Goal: Use online tool/utility: Utilize a website feature to perform a specific function

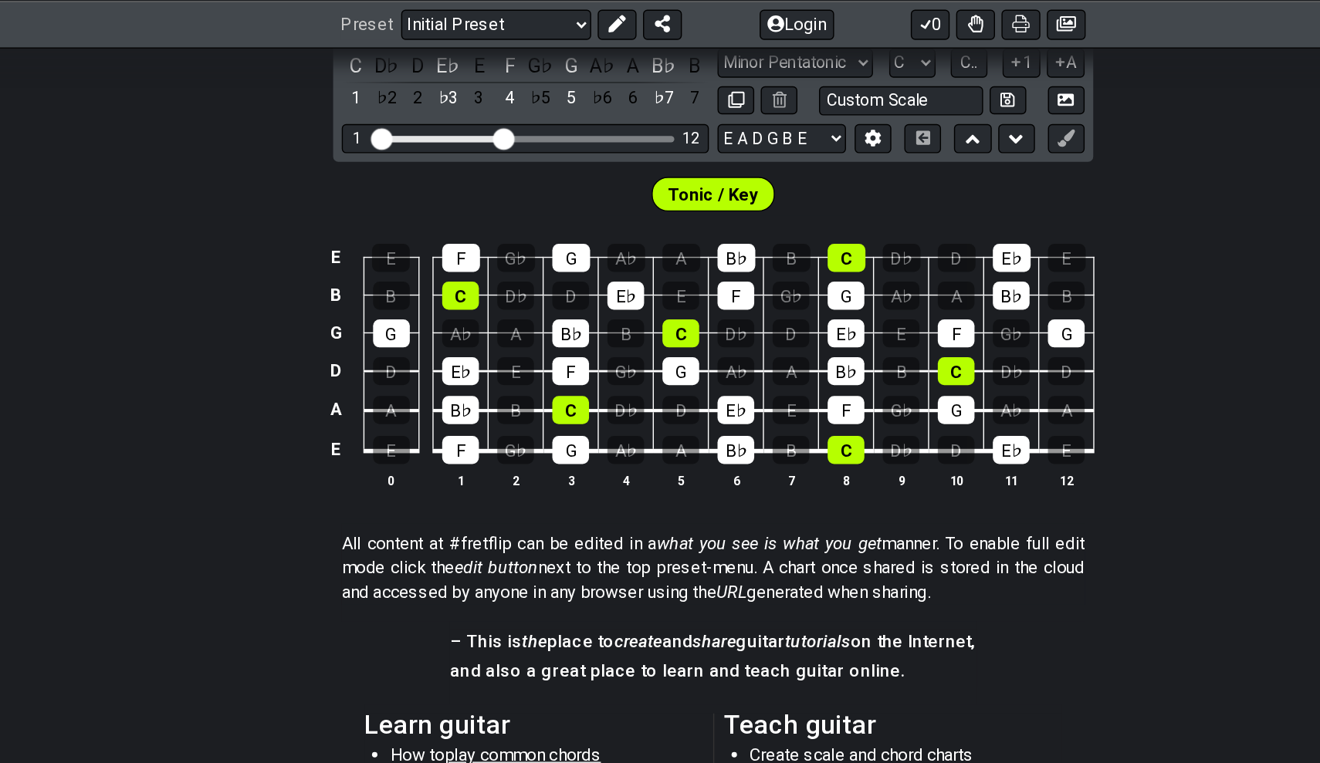
scroll to position [359, 0]
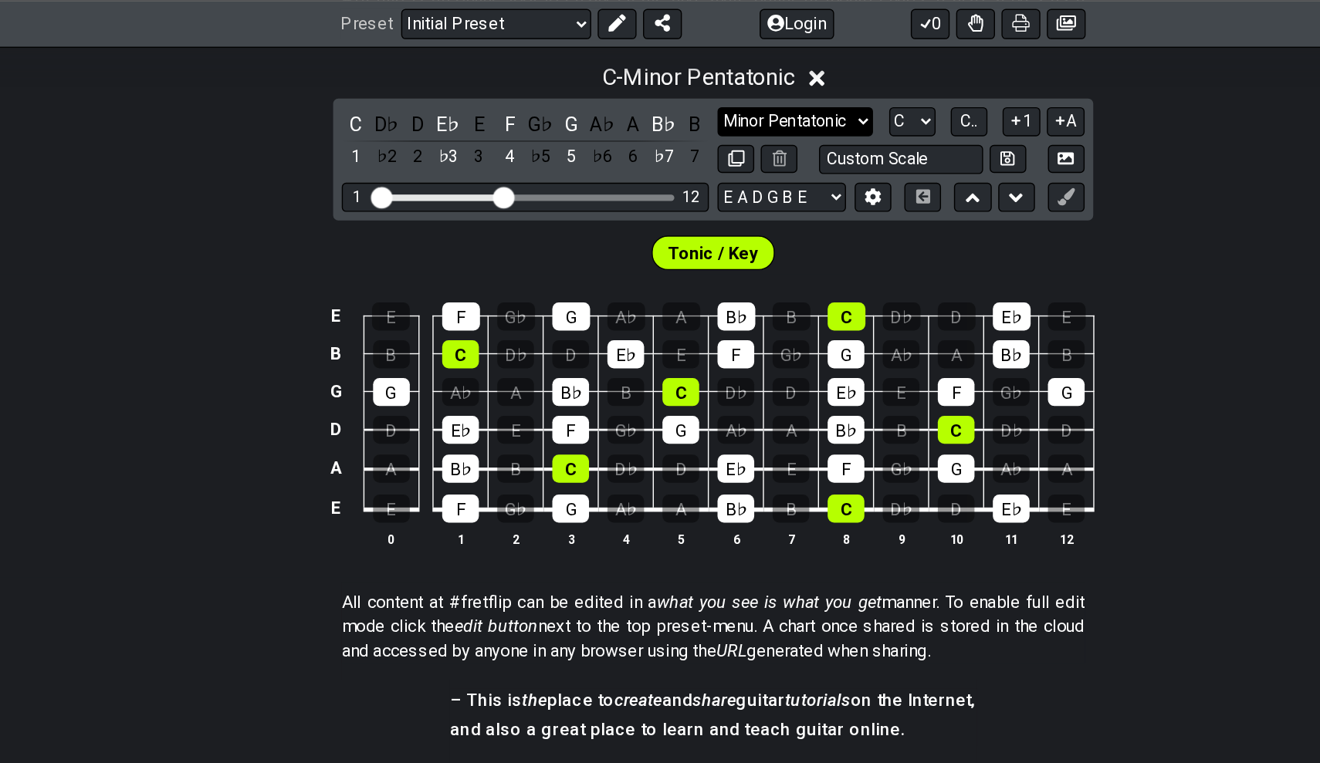
select select "Major / [PERSON_NAME]"
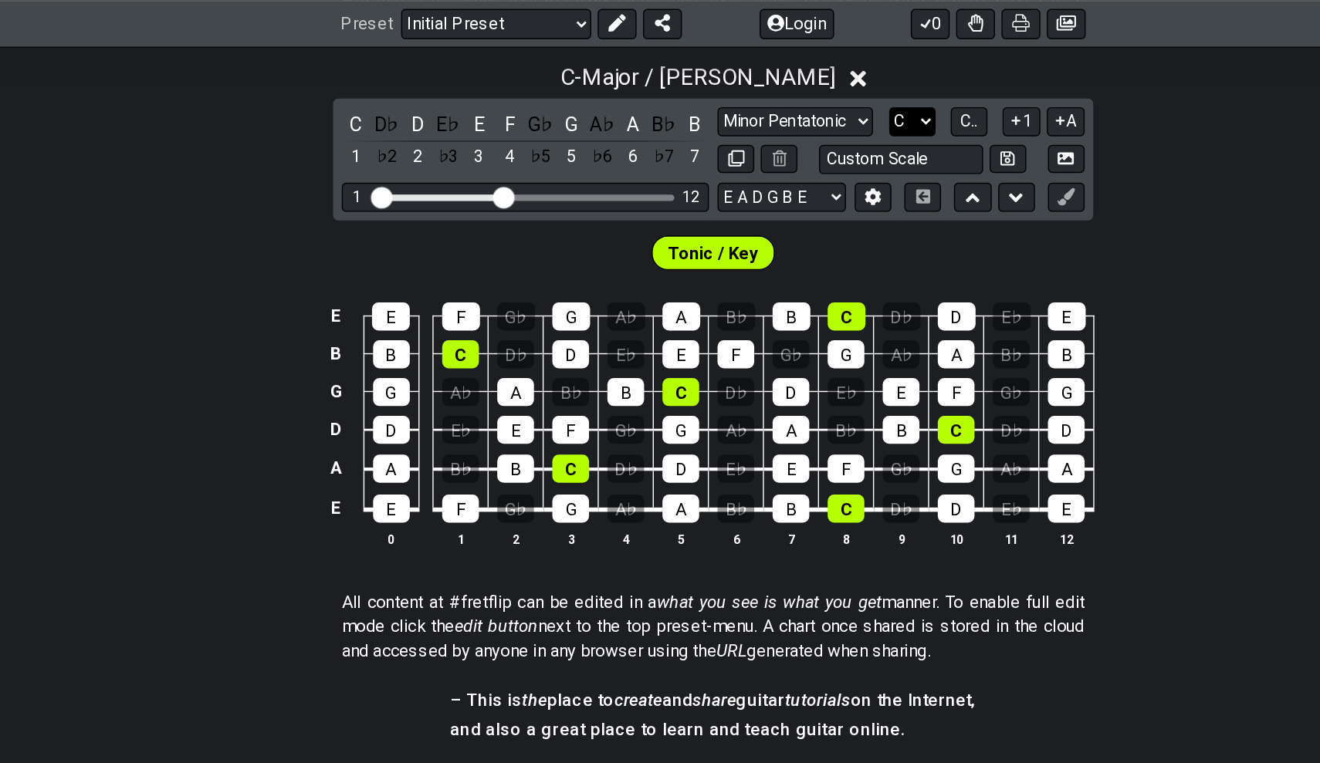
click at [786, 80] on select "A♭ A A♯ B♭ B C C♯ D♭ D D♯ E♭ E F F♯ G♭ G G♯" at bounding box center [802, 86] width 33 height 21
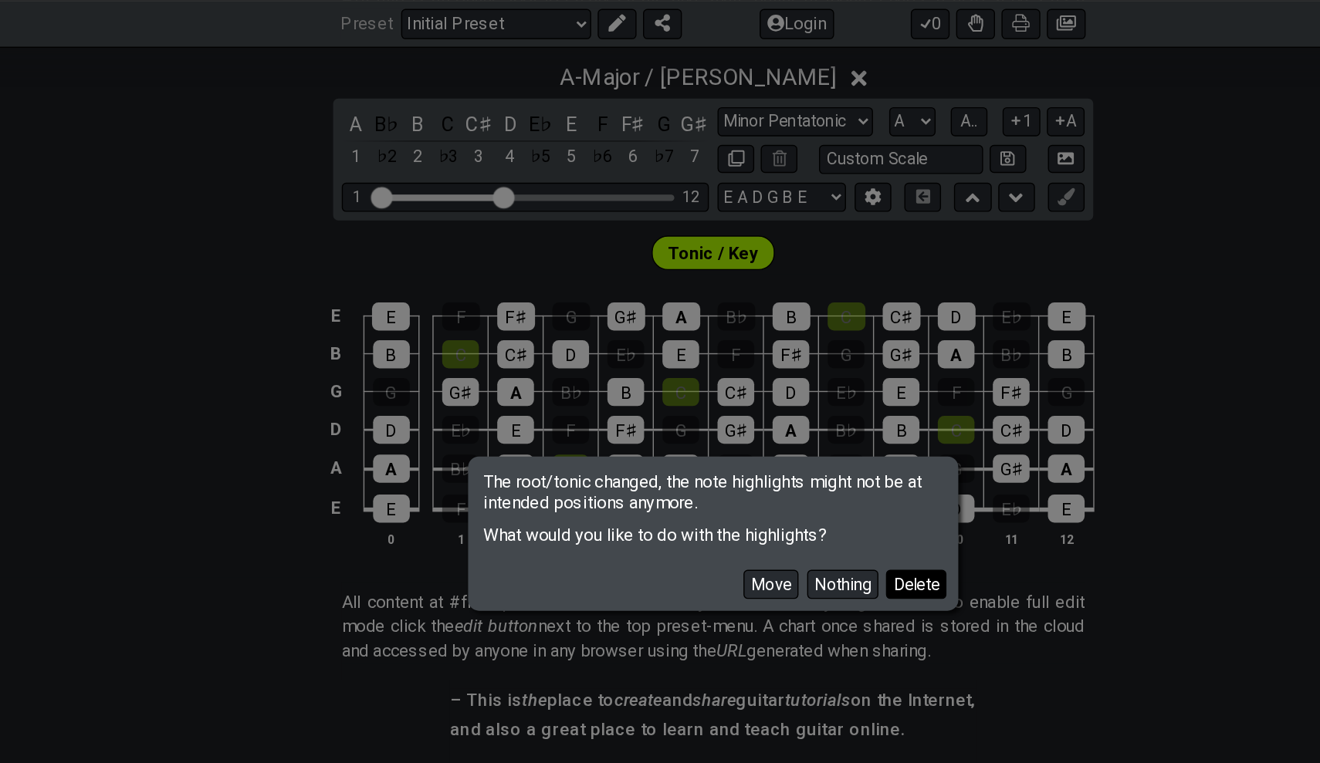
click at [783, 418] on button "Delete" at bounding box center [804, 418] width 43 height 21
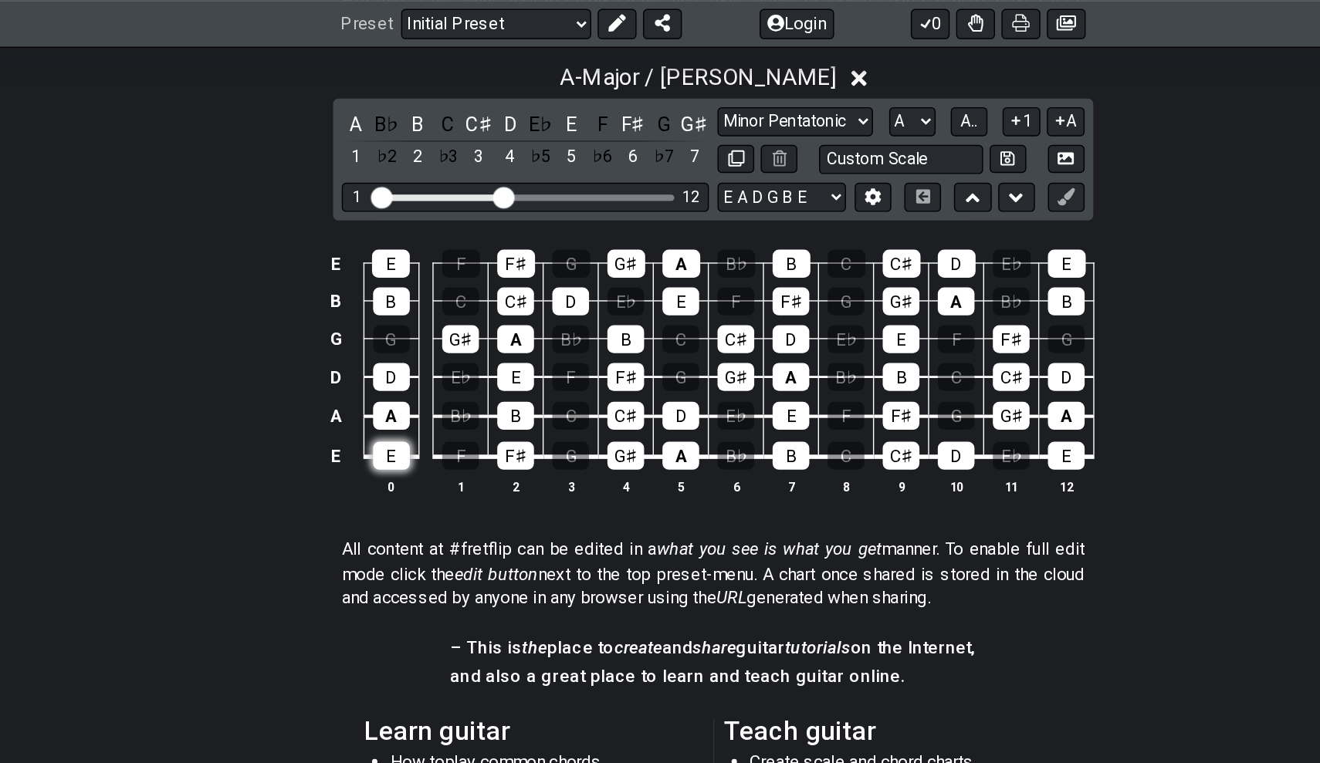
click at [417, 334] on div "E" at bounding box center [430, 326] width 26 height 20
click at [506, 330] on div "F♯" at bounding box center [519, 326] width 26 height 20
click at [578, 321] on td "G♯" at bounding box center [597, 312] width 39 height 29
click at [624, 320] on div "A" at bounding box center [637, 326] width 26 height 20
click at [584, 324] on div "G♯" at bounding box center [597, 326] width 26 height 20
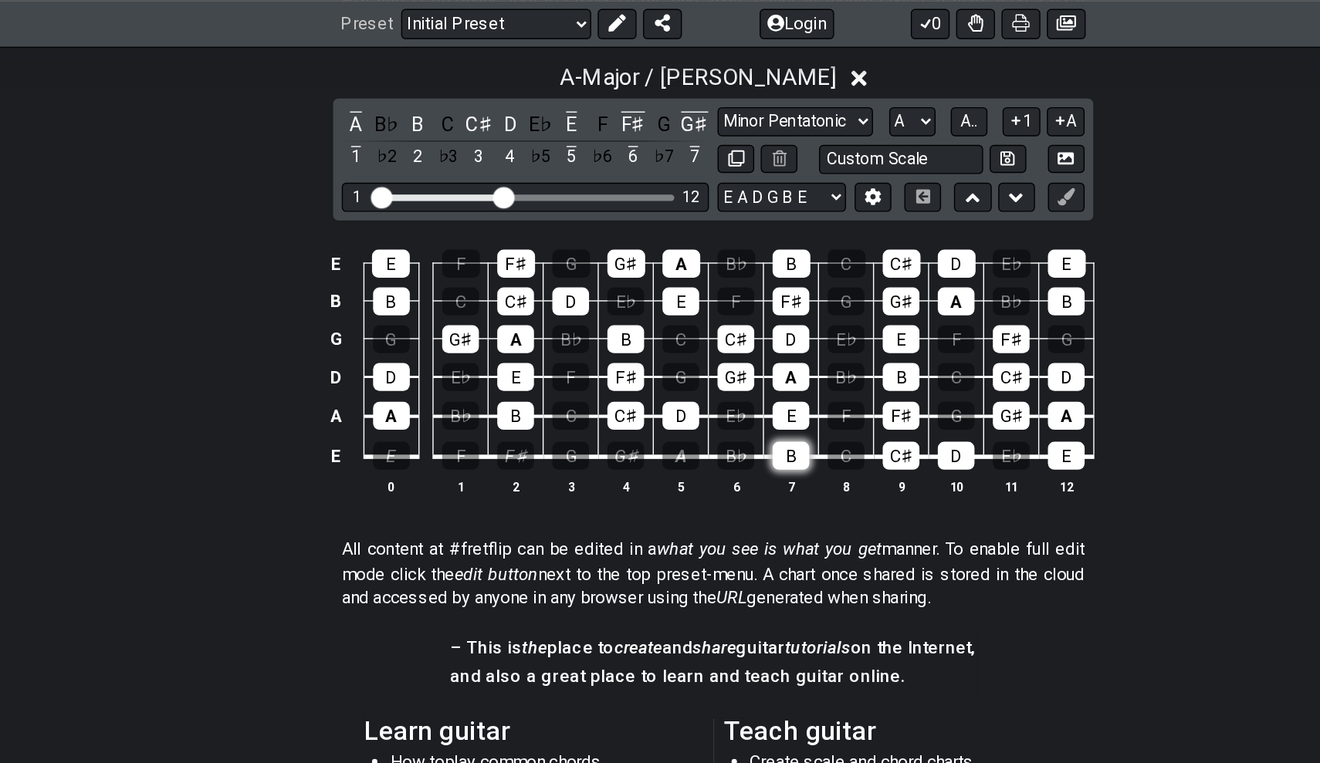
click at [702, 321] on div "B" at bounding box center [715, 326] width 26 height 20
click at [781, 325] on div "C♯" at bounding box center [794, 326] width 26 height 20
click at [820, 323] on div "D" at bounding box center [833, 326] width 26 height 20
click at [899, 319] on div "E" at bounding box center [912, 326] width 26 height 20
click at [593, 95] on div "F♯" at bounding box center [603, 88] width 20 height 21
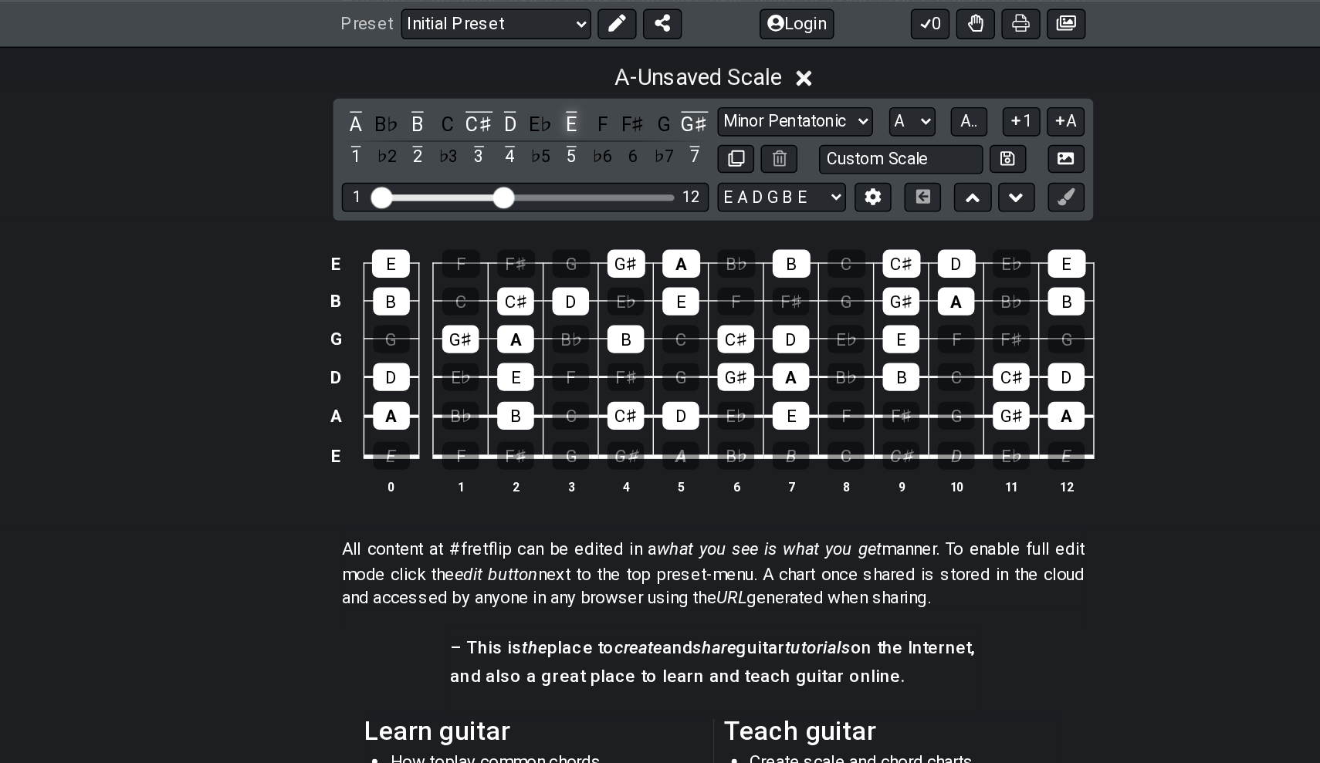
click at [549, 88] on div "E" at bounding box center [559, 88] width 20 height 21
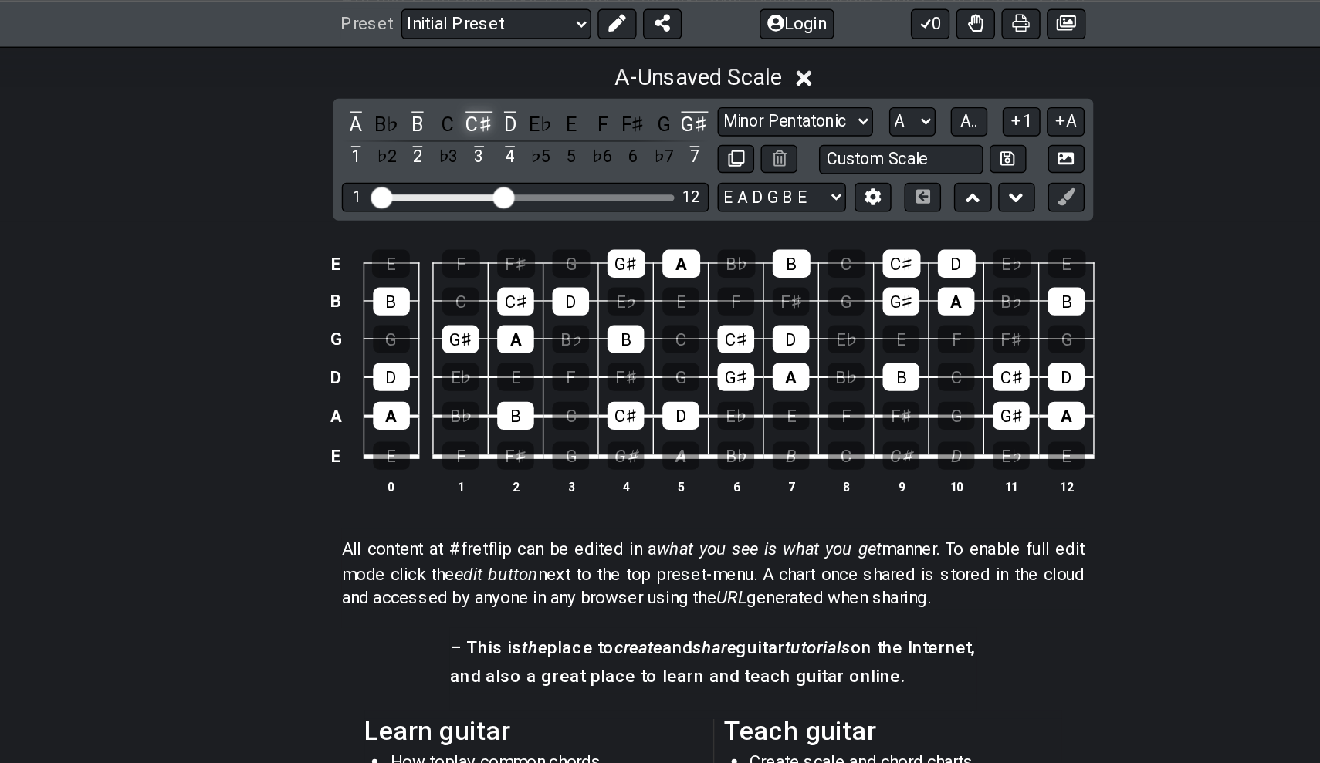
click at [482, 80] on div "C♯" at bounding box center [492, 88] width 20 height 21
click at [505, 83] on div "D" at bounding box center [515, 88] width 20 height 21
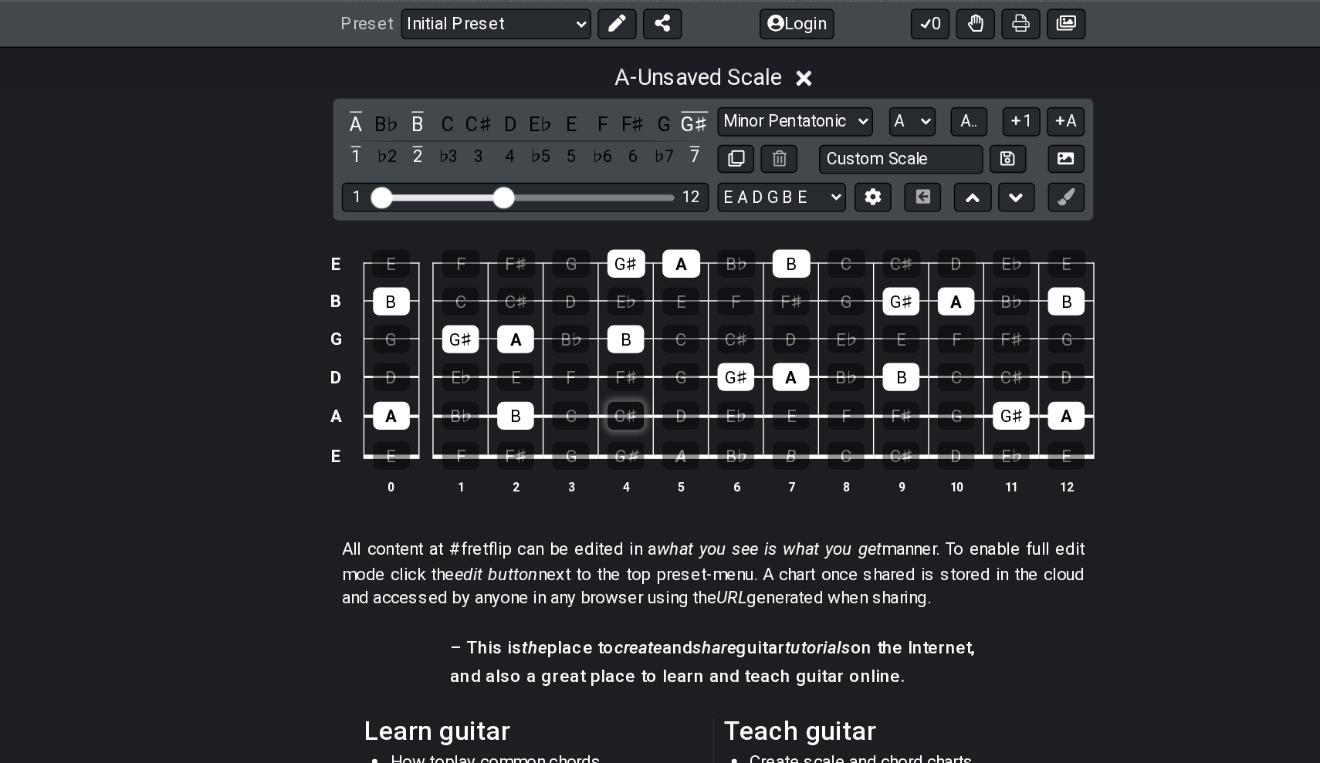
click at [584, 296] on div "C♯" at bounding box center [597, 297] width 26 height 20
click at [624, 292] on div "D" at bounding box center [637, 297] width 26 height 20
click at [702, 297] on div "E" at bounding box center [715, 297] width 26 height 20
click at [781, 290] on div "F♯" at bounding box center [794, 297] width 26 height 20
click at [438, 84] on div "B" at bounding box center [448, 88] width 20 height 21
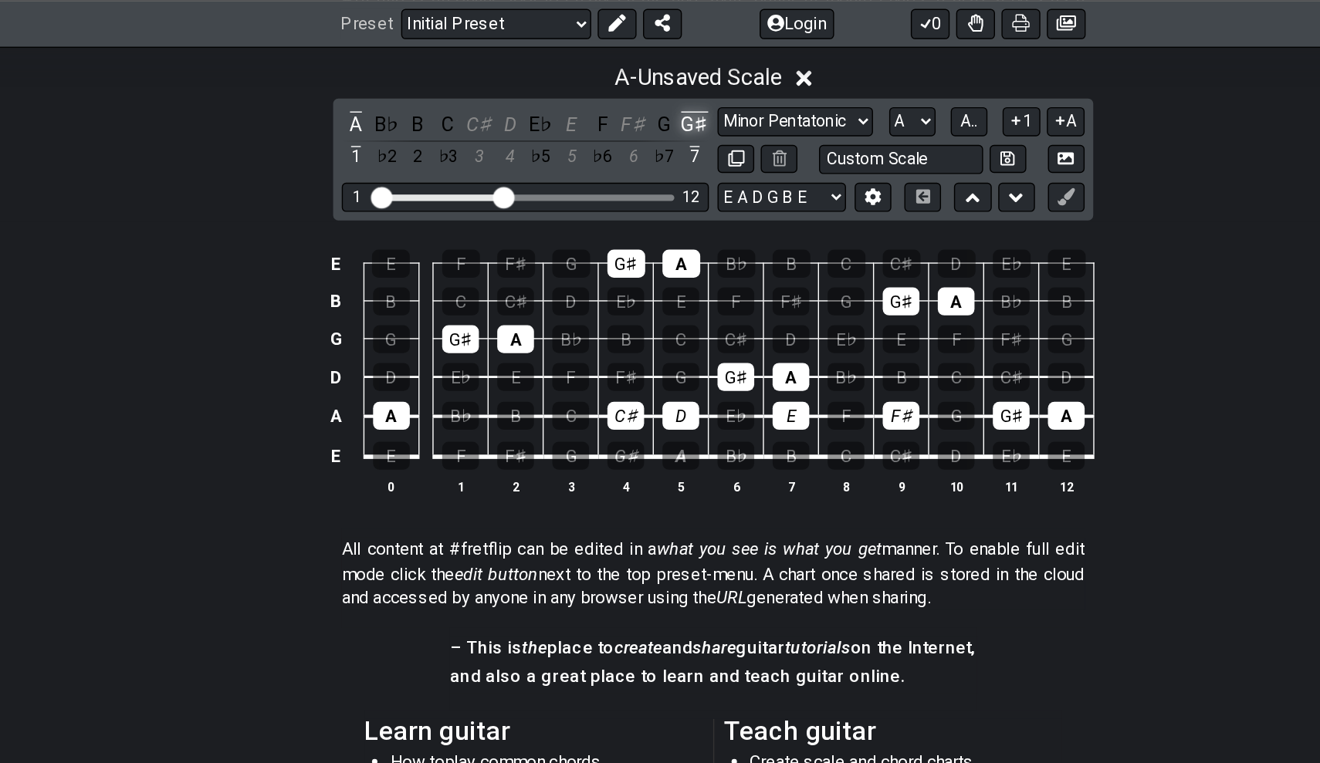
click at [637, 89] on div "G♯" at bounding box center [647, 88] width 20 height 21
click at [394, 93] on div "A" at bounding box center [404, 88] width 20 height 21
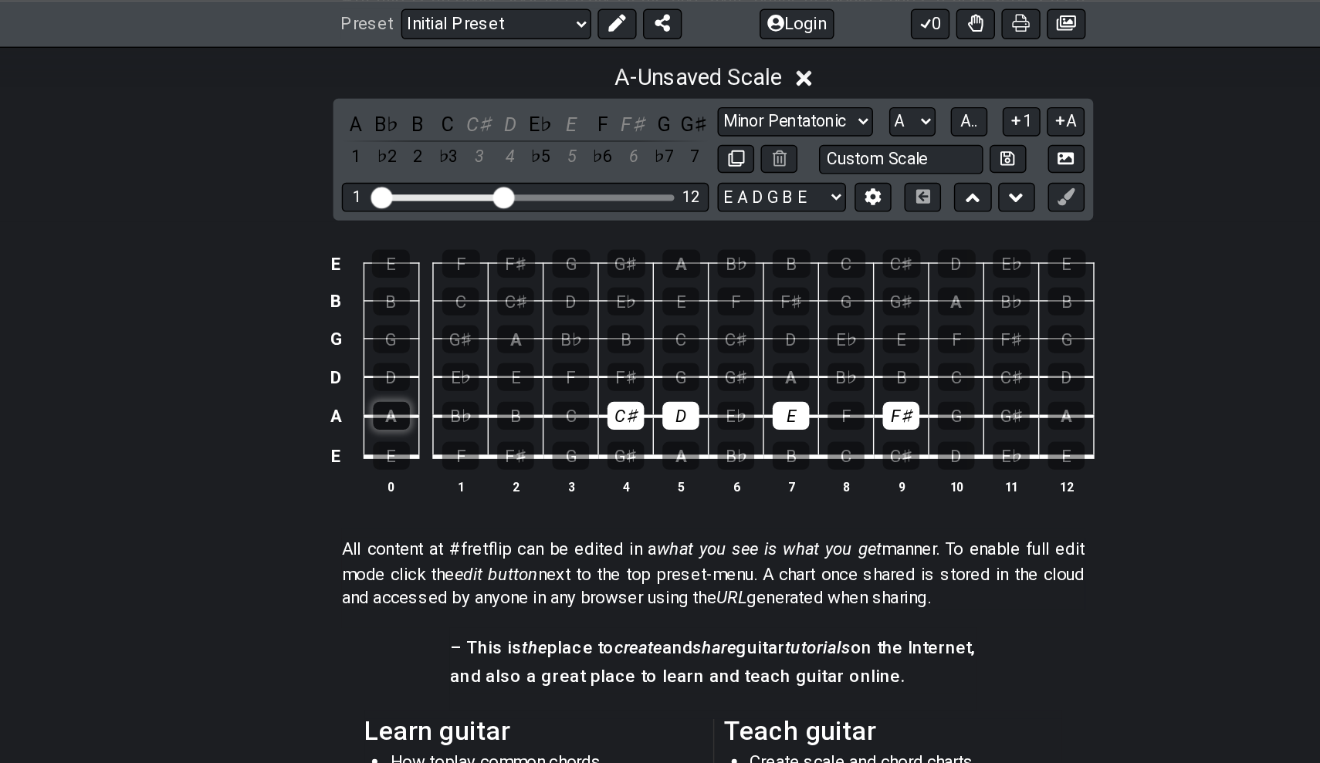
click at [417, 296] on div "A" at bounding box center [430, 297] width 26 height 20
click at [506, 299] on div "B" at bounding box center [519, 297] width 26 height 20
click at [860, 295] on div "G♯" at bounding box center [873, 297] width 26 height 20
click at [899, 296] on div "A" at bounding box center [912, 297] width 26 height 20
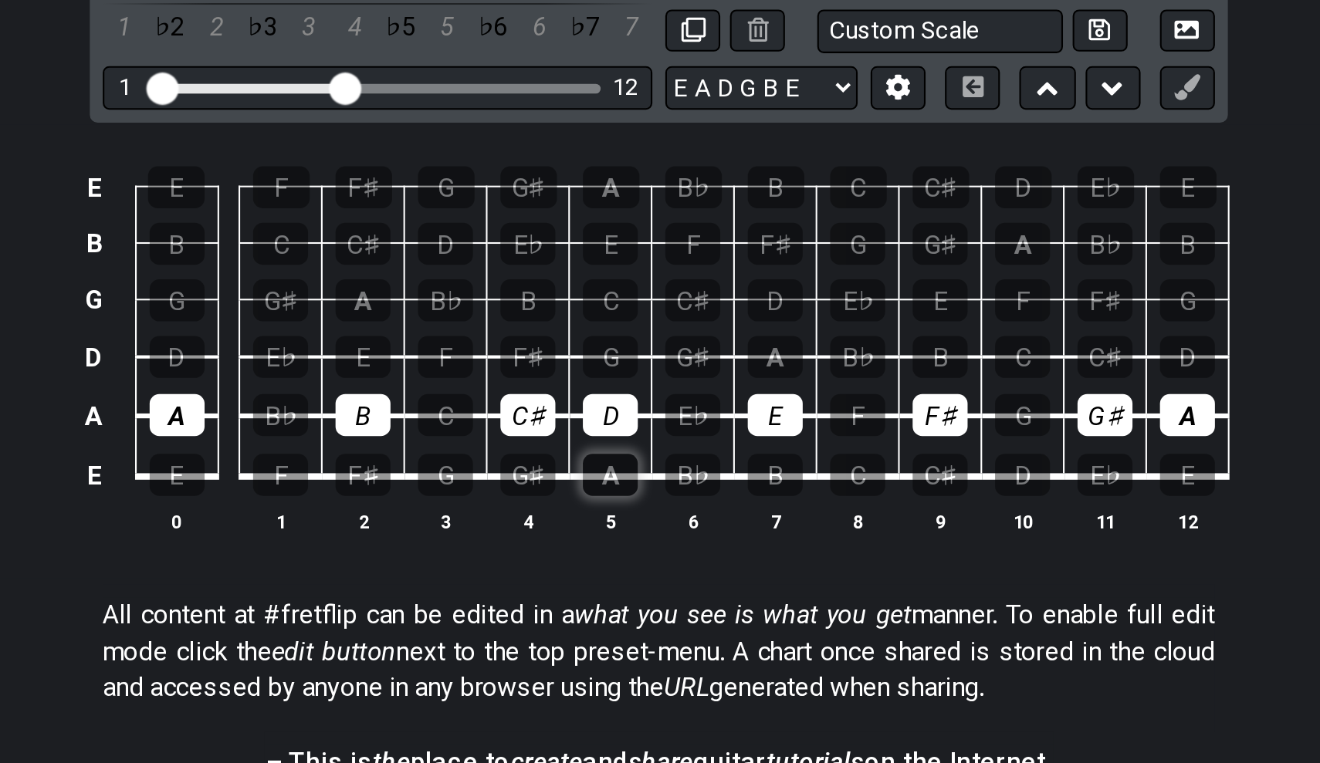
click at [624, 435] on div "A" at bounding box center [637, 445] width 26 height 20
click at [702, 435] on div "B" at bounding box center [715, 445] width 26 height 20
click at [506, 407] on div "B" at bounding box center [519, 417] width 26 height 20
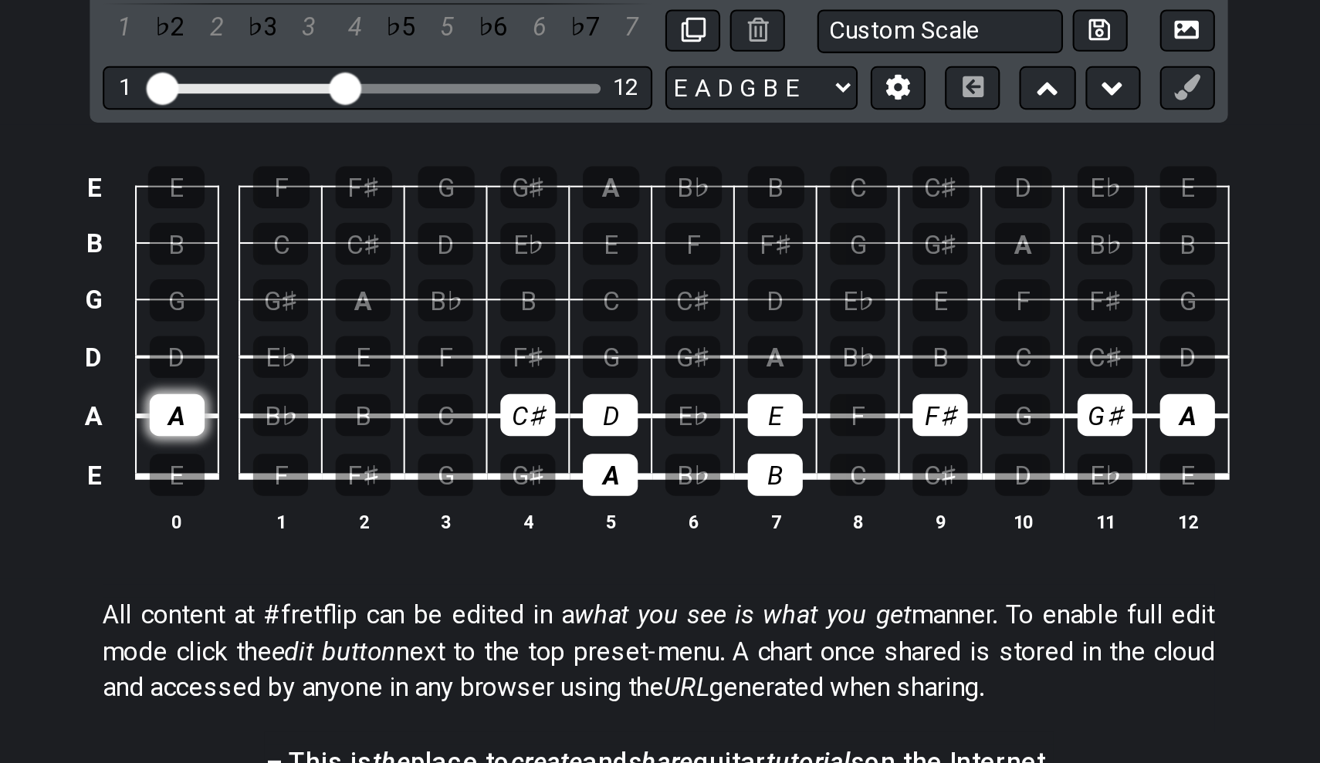
click at [417, 407] on div "A" at bounding box center [430, 417] width 26 height 20
click at [781, 407] on div "F♯" at bounding box center [794, 417] width 26 height 20
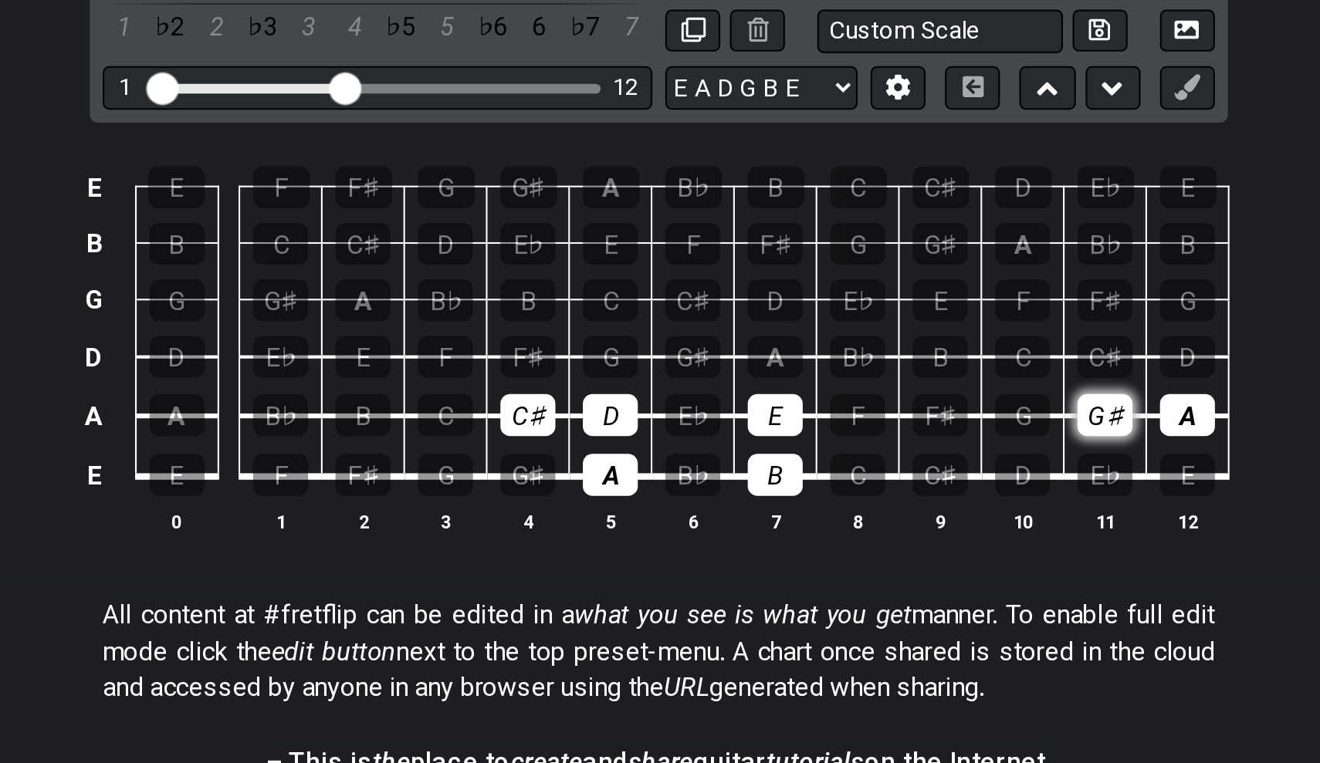
click at [860, 407] on div "G♯" at bounding box center [873, 417] width 26 height 20
click at [899, 407] on div "A" at bounding box center [912, 417] width 26 height 20
click at [584, 379] on div "F♯" at bounding box center [597, 389] width 26 height 20
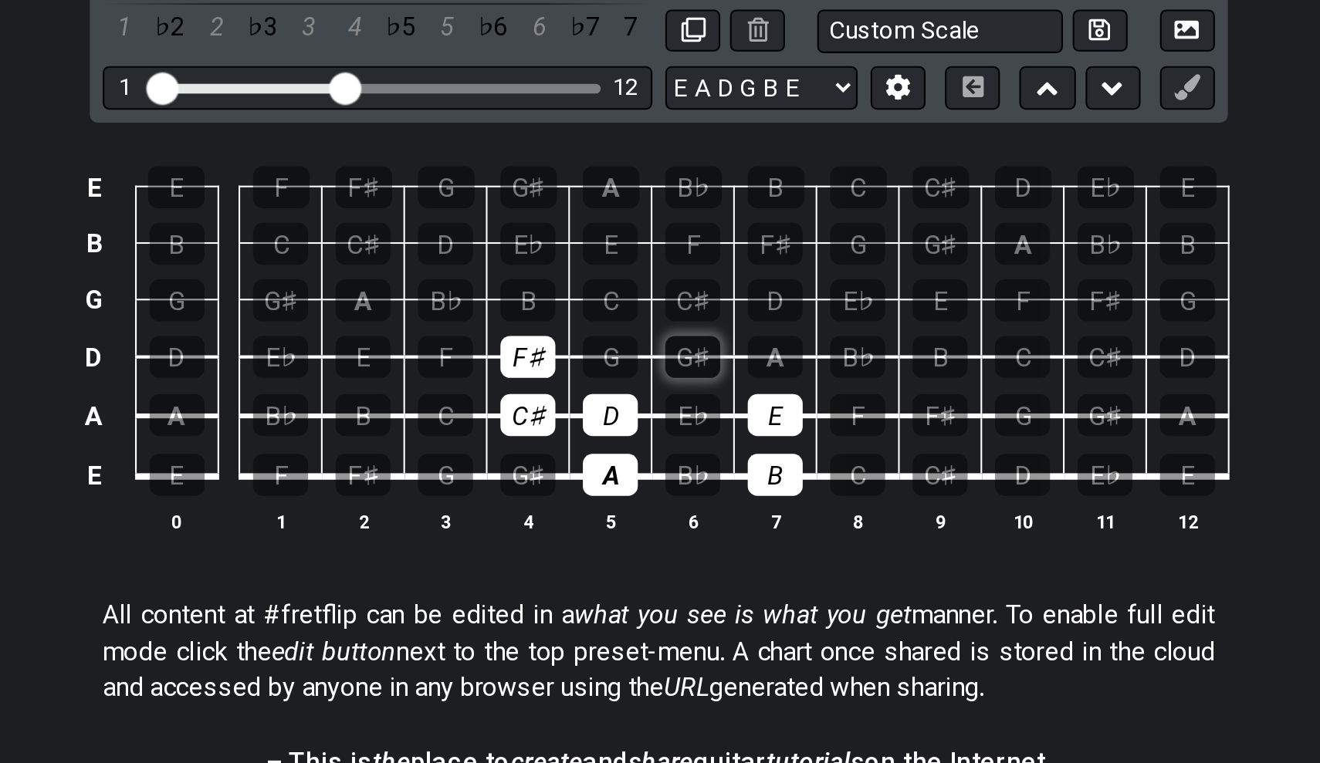
click at [663, 379] on div "G♯" at bounding box center [676, 389] width 26 height 20
click at [702, 379] on div "A" at bounding box center [715, 389] width 26 height 20
click at [584, 352] on div "B" at bounding box center [597, 362] width 26 height 20
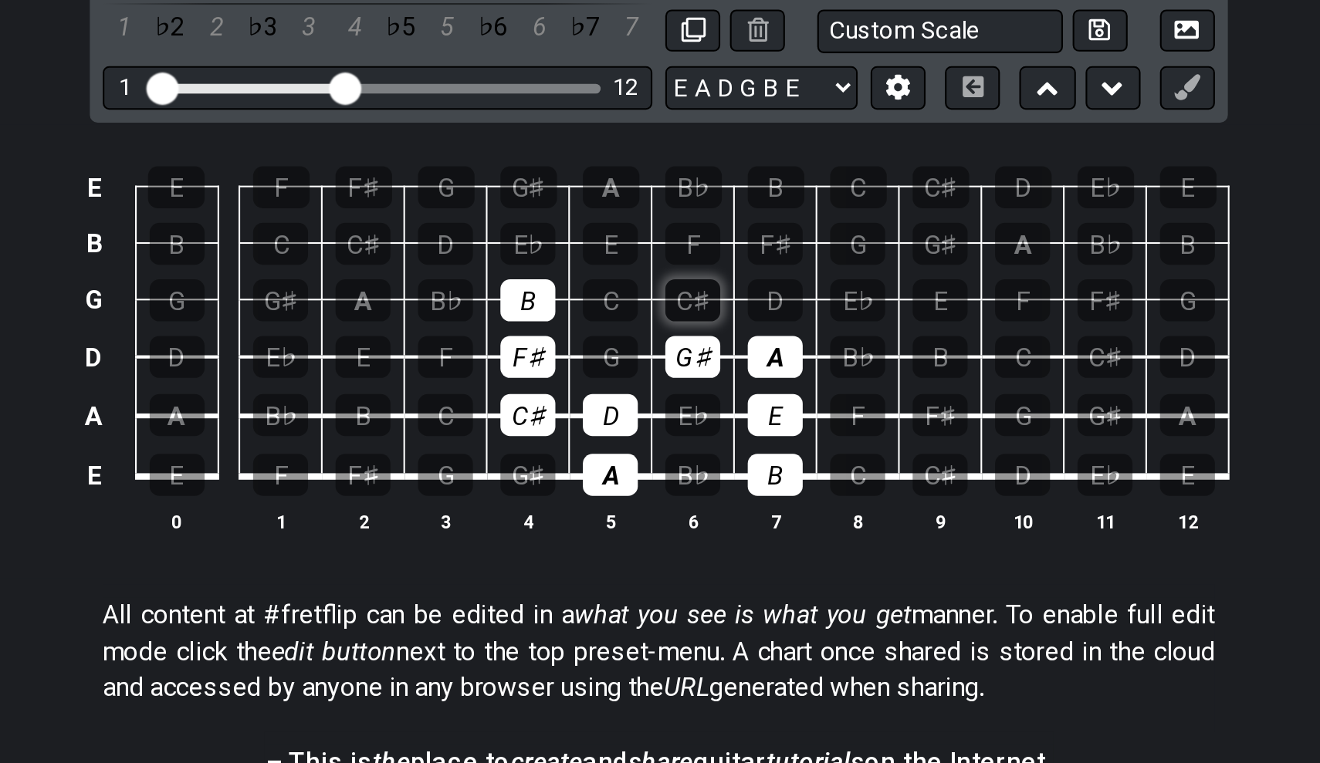
click at [663, 352] on div "C♯" at bounding box center [676, 362] width 26 height 20
click at [702, 352] on div "D" at bounding box center [715, 362] width 26 height 20
click at [624, 325] on div "E" at bounding box center [637, 335] width 26 height 20
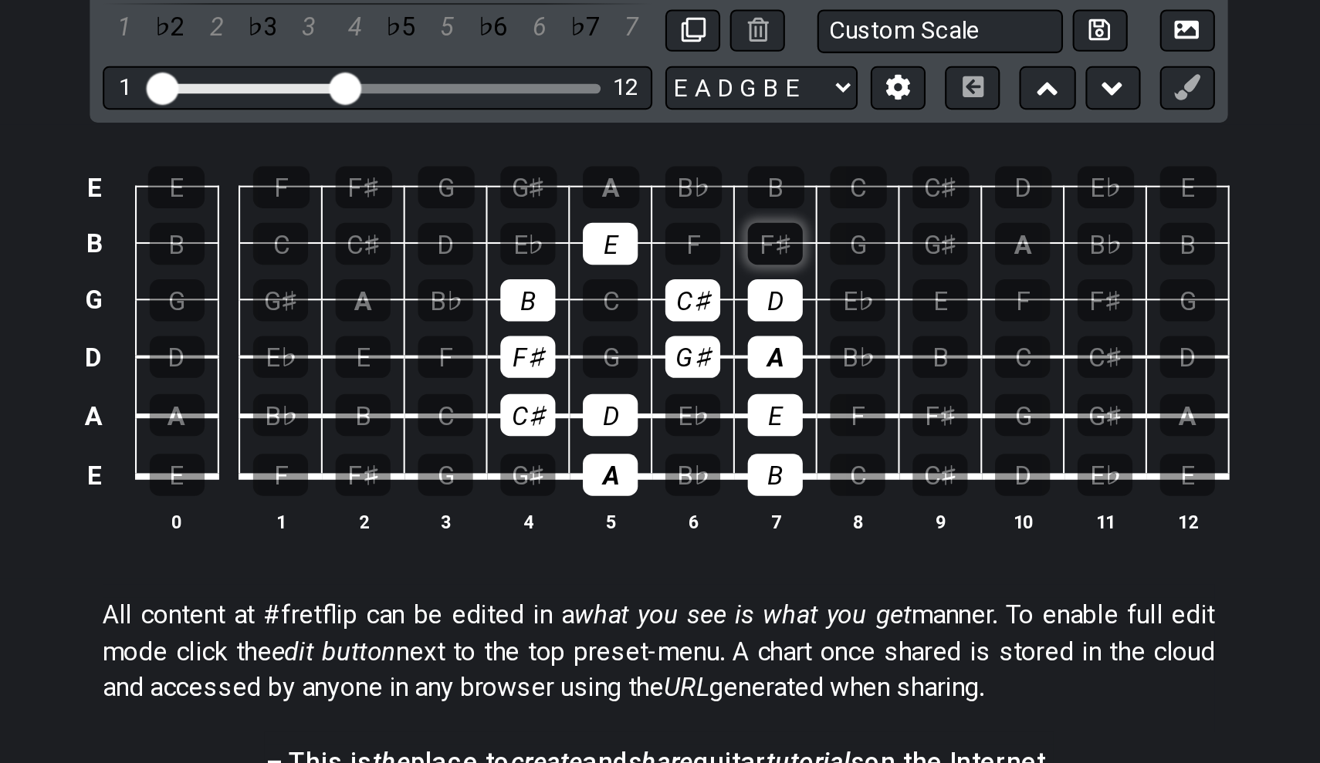
click at [702, 325] on div "F♯" at bounding box center [715, 335] width 26 height 20
click at [584, 298] on div "G♯" at bounding box center [597, 308] width 27 height 20
click at [624, 298] on div "A" at bounding box center [637, 308] width 27 height 20
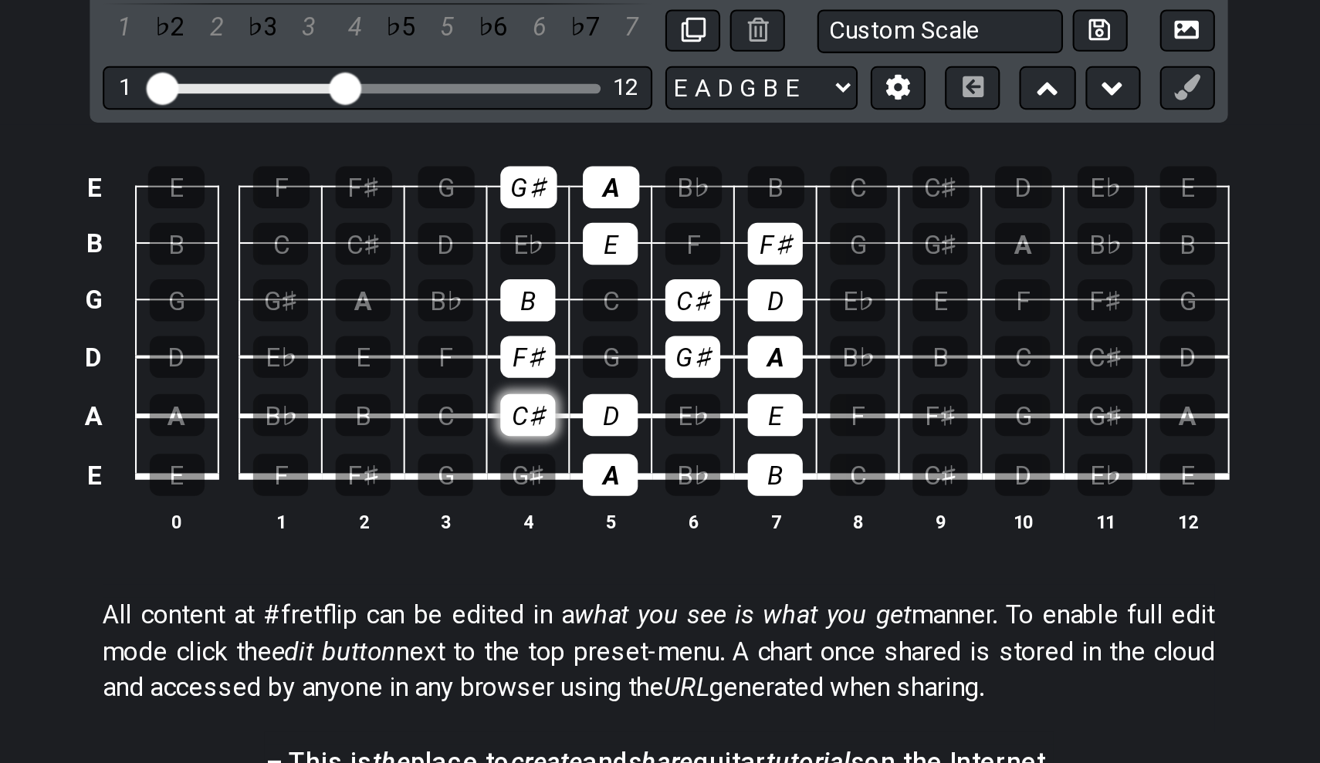
click at [584, 407] on div "C♯" at bounding box center [597, 417] width 26 height 20
click at [624, 407] on div "D" at bounding box center [637, 417] width 26 height 20
click at [617, 418] on td "A" at bounding box center [636, 432] width 39 height 29
click at [584, 379] on div "F♯" at bounding box center [597, 389] width 26 height 20
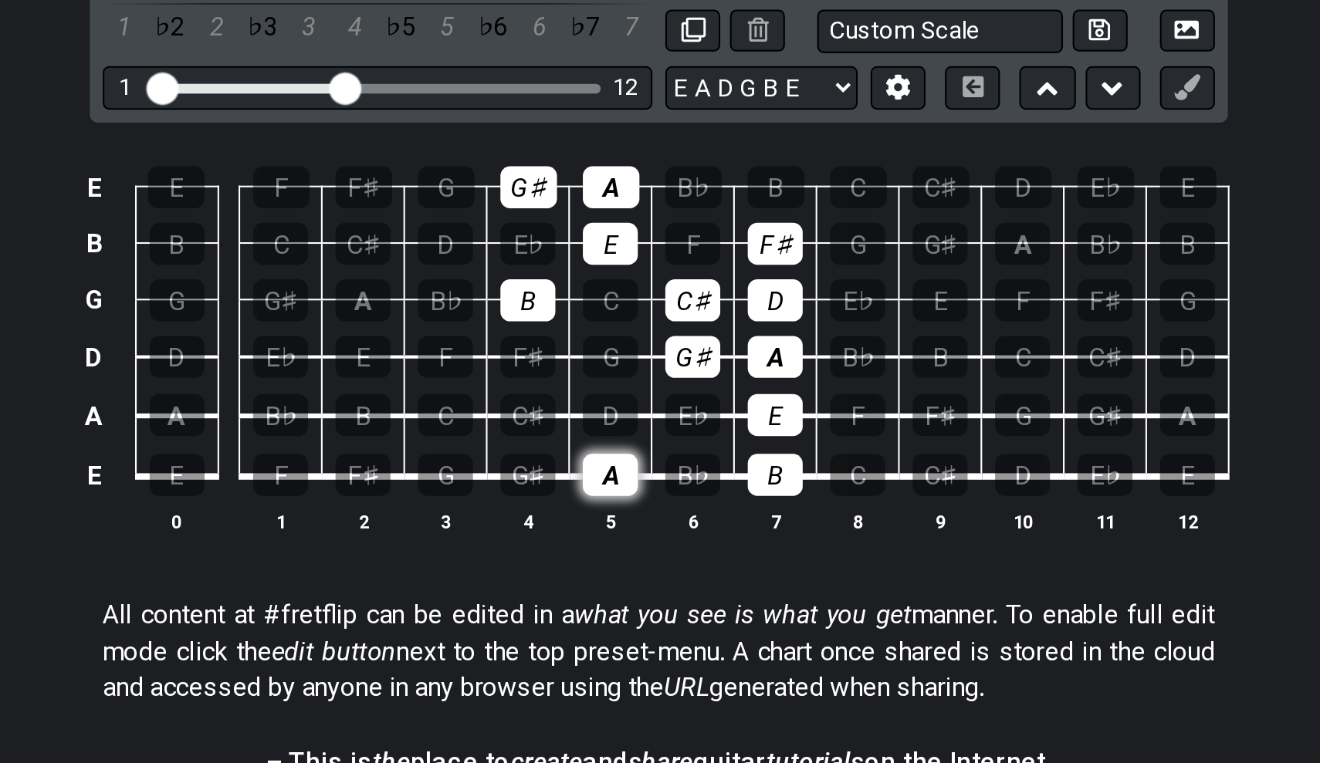
click at [624, 435] on div "A" at bounding box center [637, 445] width 26 height 20
click at [584, 352] on div "B" at bounding box center [597, 362] width 26 height 20
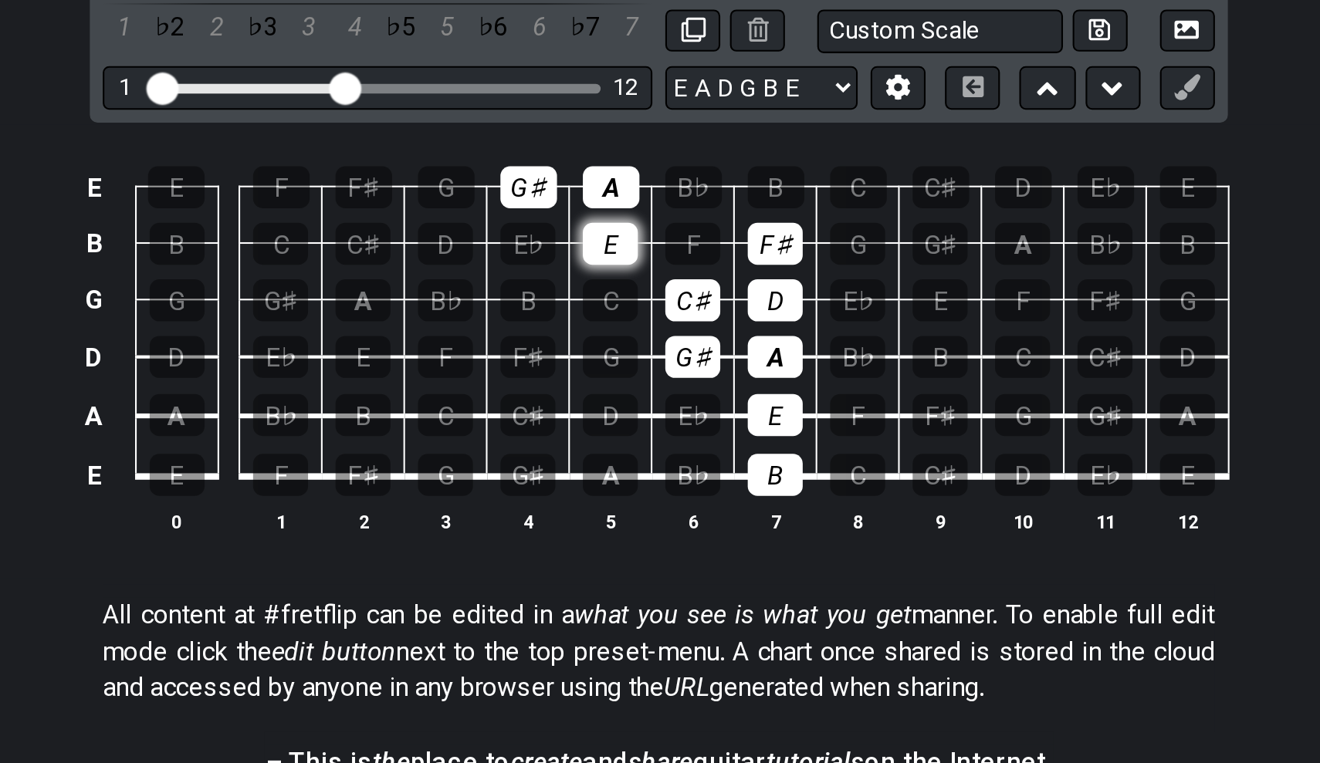
click at [624, 325] on div "E" at bounding box center [637, 335] width 26 height 20
click at [584, 298] on div "G♯" at bounding box center [597, 308] width 27 height 20
click at [624, 298] on div "A" at bounding box center [637, 308] width 27 height 20
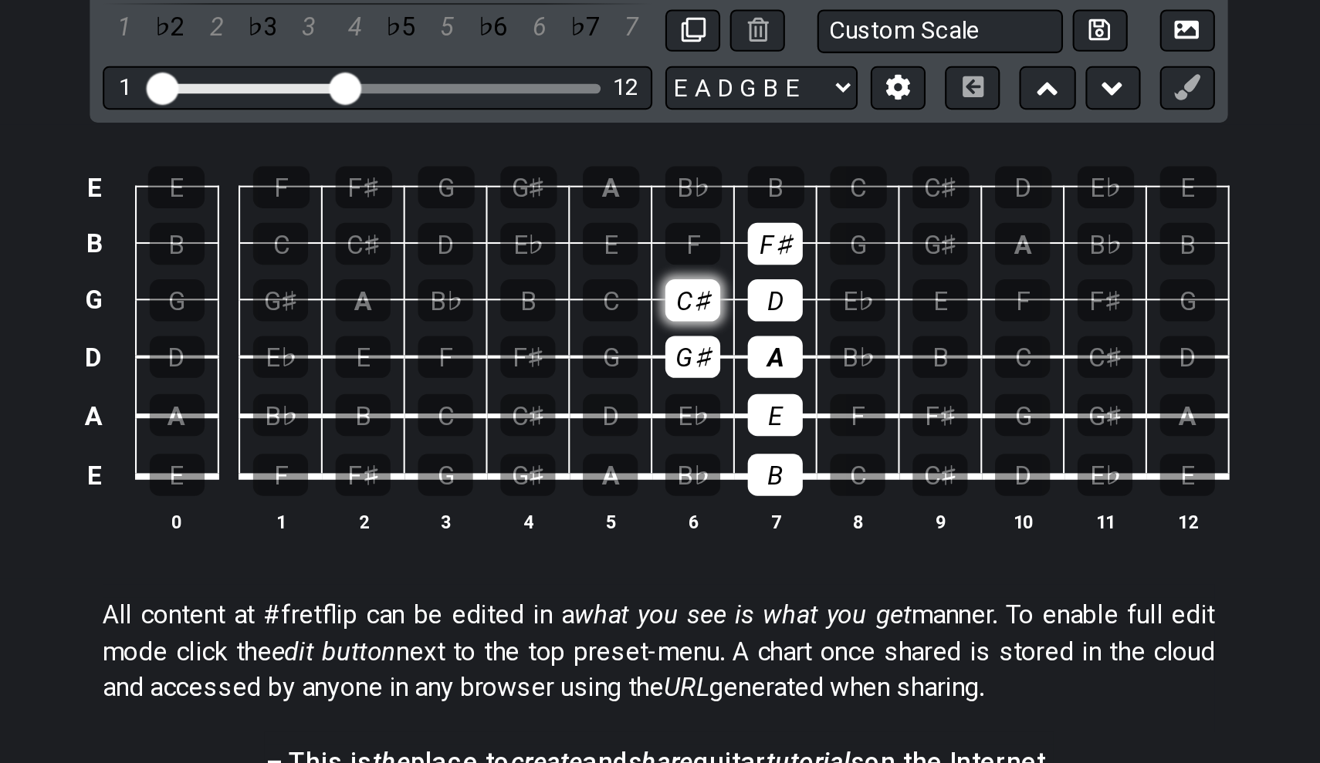
click at [663, 352] on div "C♯" at bounding box center [676, 362] width 26 height 20
click at [663, 379] on div "G♯" at bounding box center [676, 389] width 26 height 20
click at [696, 362] on td "A" at bounding box center [715, 376] width 39 height 28
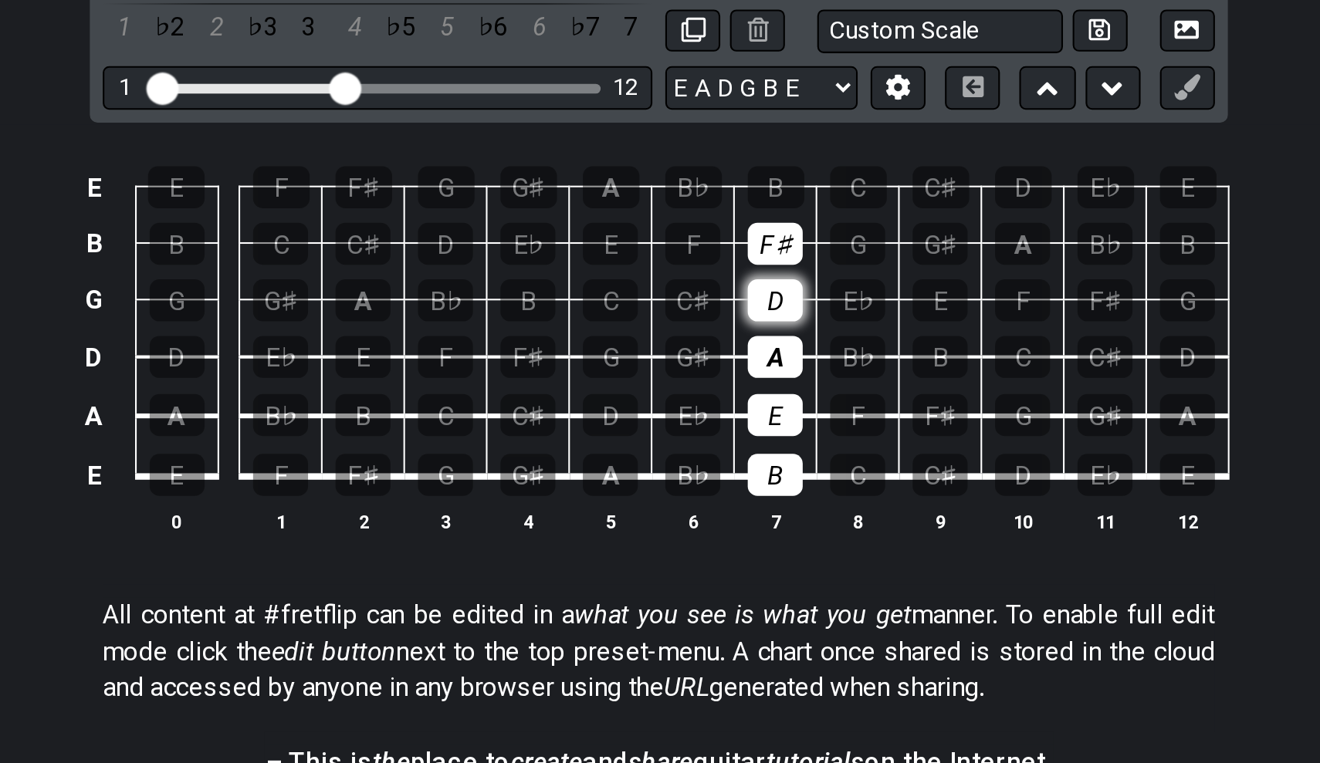
click at [702, 352] on div "D" at bounding box center [715, 362] width 26 height 20
click at [702, 325] on div "F♯" at bounding box center [715, 335] width 26 height 20
click at [702, 379] on div "A" at bounding box center [715, 389] width 26 height 20
click at [696, 418] on td "B" at bounding box center [715, 432] width 39 height 29
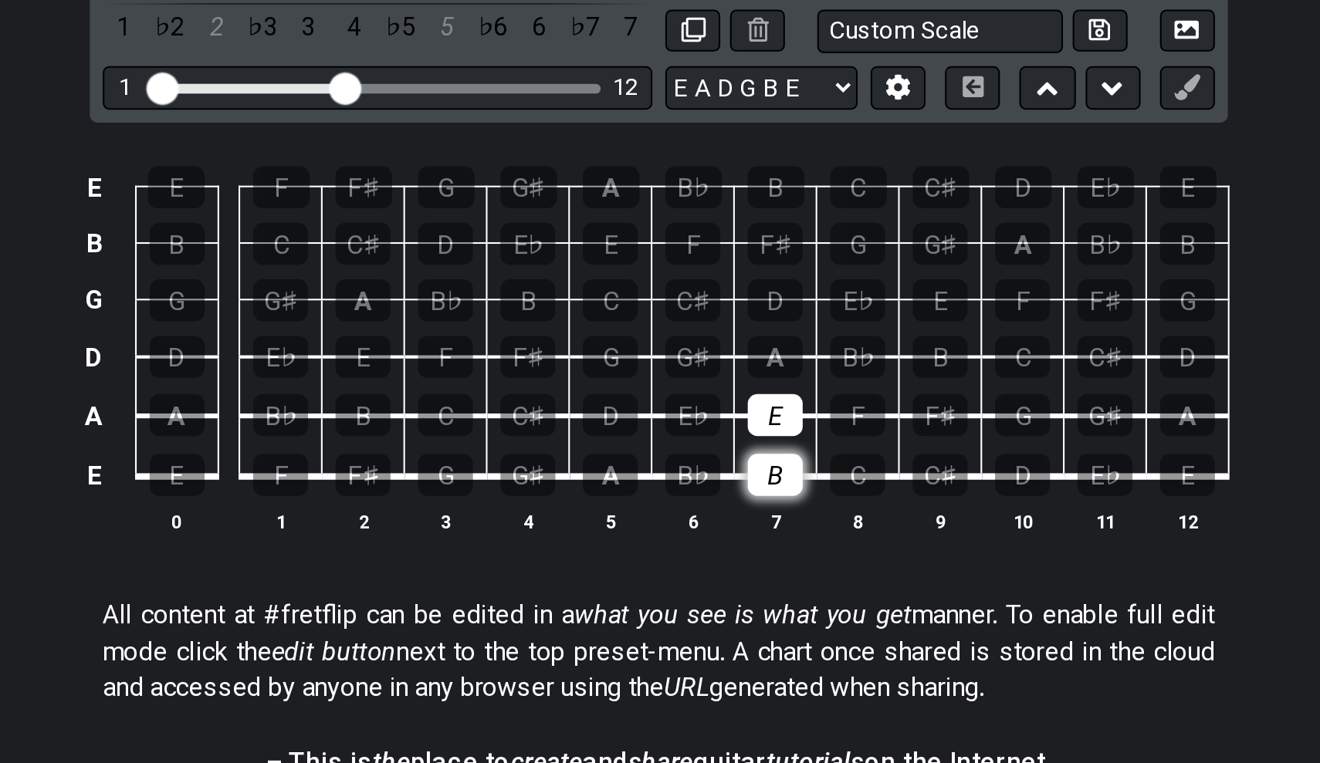
click at [702, 435] on div "B" at bounding box center [715, 445] width 26 height 20
click at [702, 407] on div "E" at bounding box center [715, 417] width 26 height 20
click at [545, 407] on div "C" at bounding box center [558, 417] width 26 height 20
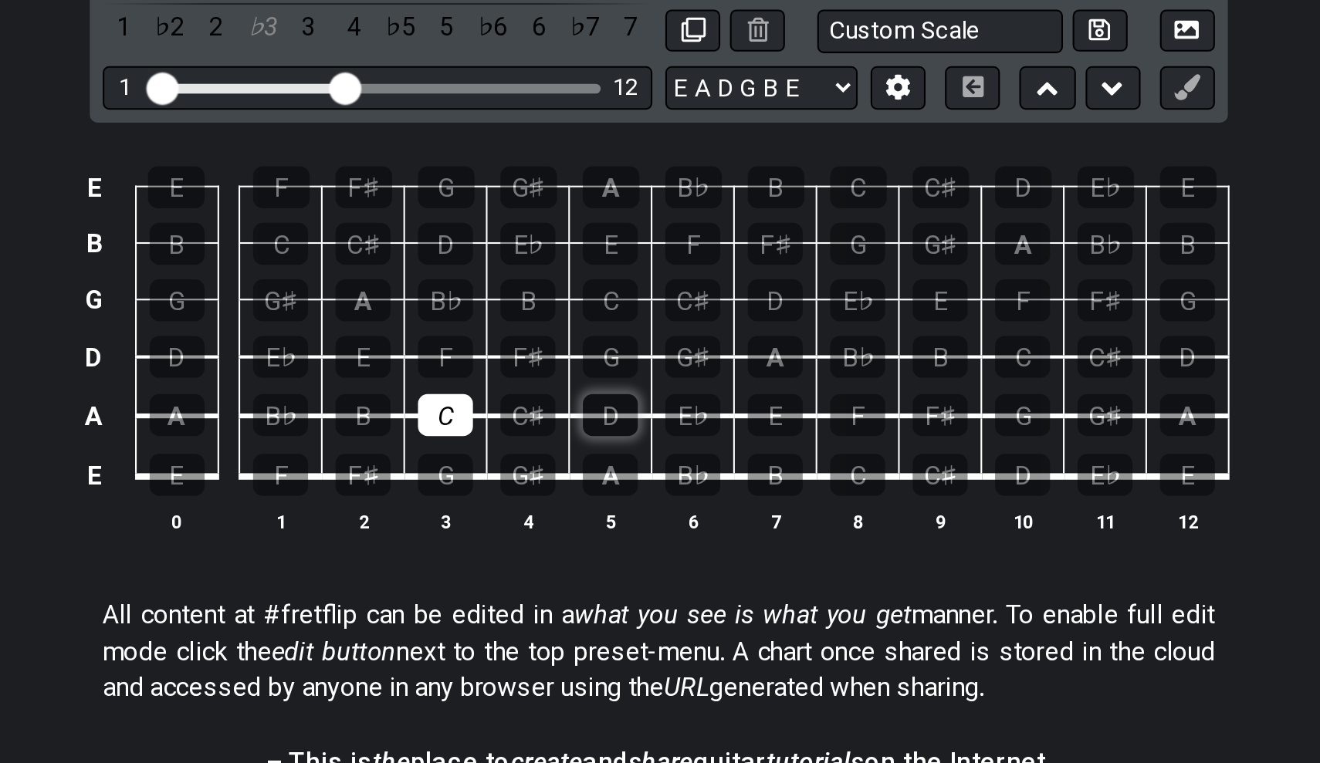
click at [624, 407] on div "D" at bounding box center [637, 417] width 26 height 20
click at [506, 379] on div "E" at bounding box center [519, 389] width 26 height 20
click at [539, 389] on td "C" at bounding box center [558, 403] width 39 height 29
click at [545, 379] on div "F" at bounding box center [558, 389] width 26 height 20
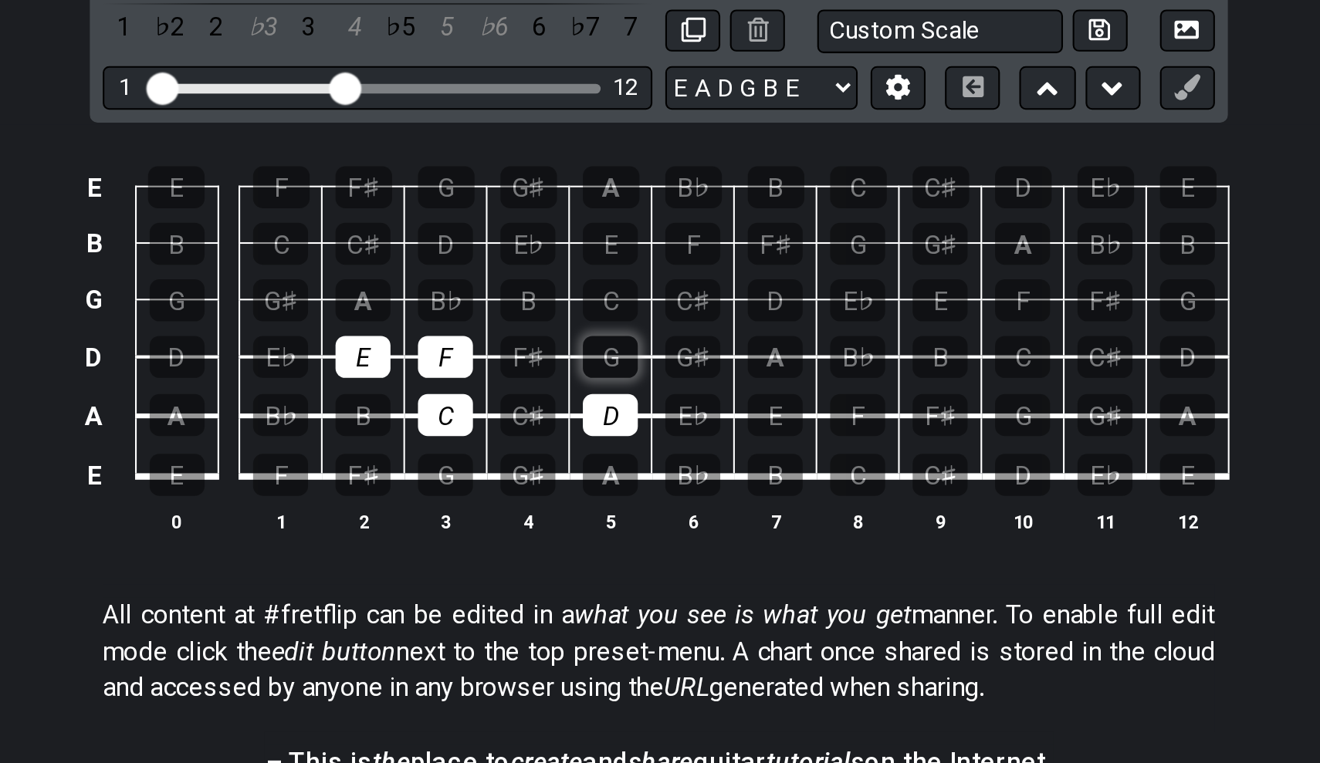
click at [624, 379] on div "G" at bounding box center [637, 389] width 26 height 20
click at [506, 352] on div "A" at bounding box center [519, 362] width 26 height 20
click at [584, 352] on div "B" at bounding box center [597, 362] width 26 height 20
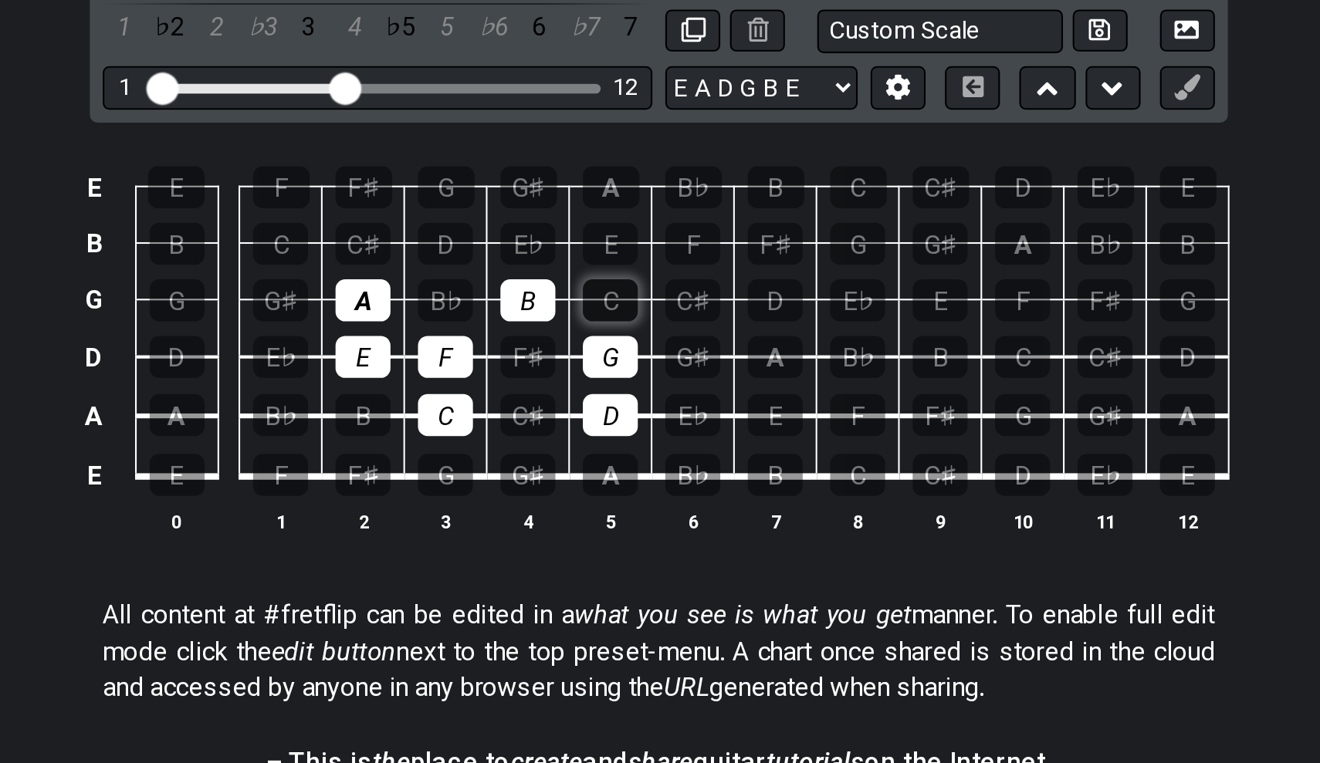
click at [624, 352] on div "C" at bounding box center [637, 362] width 26 height 20
click at [545, 325] on div "D" at bounding box center [558, 335] width 26 height 20
click at [624, 325] on div "E" at bounding box center [637, 335] width 26 height 20
click at [663, 325] on div "F" at bounding box center [676, 335] width 26 height 20
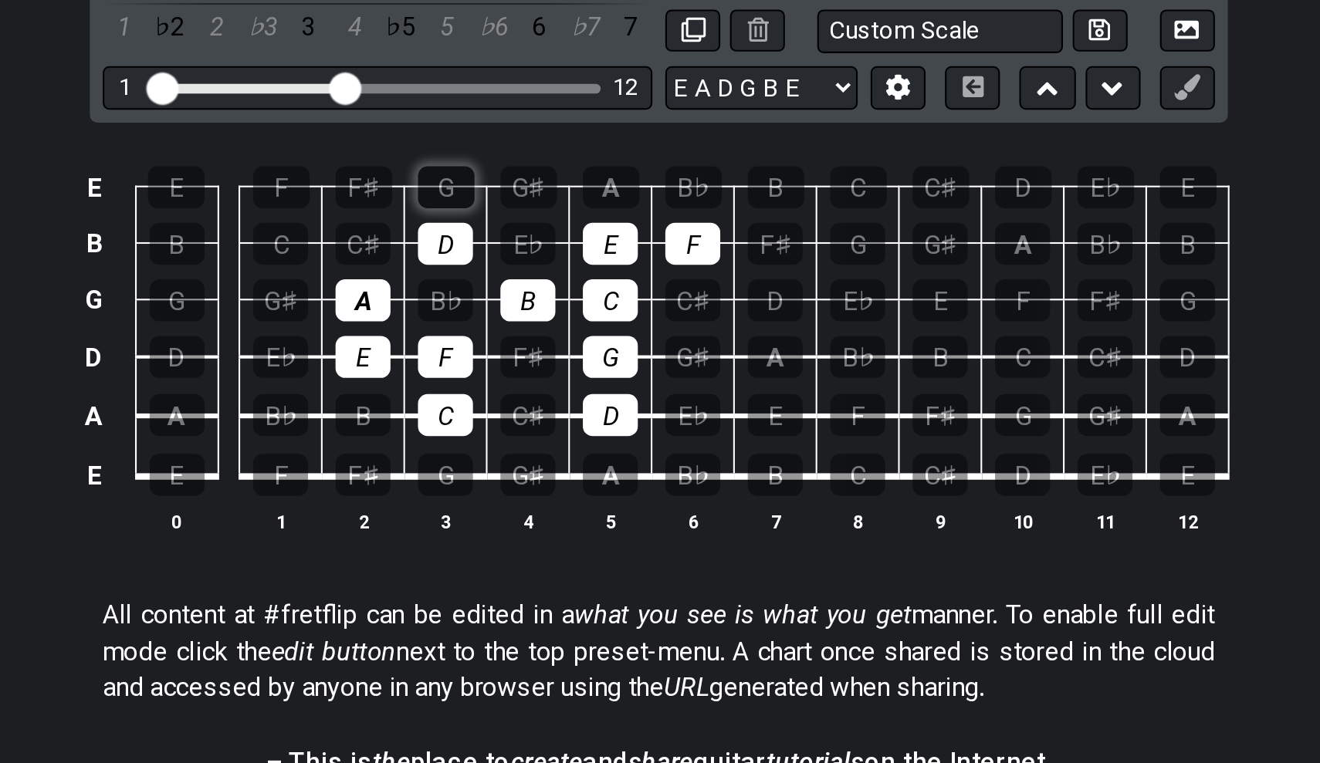
click at [545, 298] on div "G" at bounding box center [558, 308] width 27 height 20
click at [624, 298] on div "A" at bounding box center [637, 308] width 27 height 20
click at [702, 298] on div "B" at bounding box center [715, 308] width 27 height 20
click at [736, 308] on td "G" at bounding box center [755, 321] width 39 height 27
click at [742, 298] on div "C" at bounding box center [755, 308] width 27 height 20
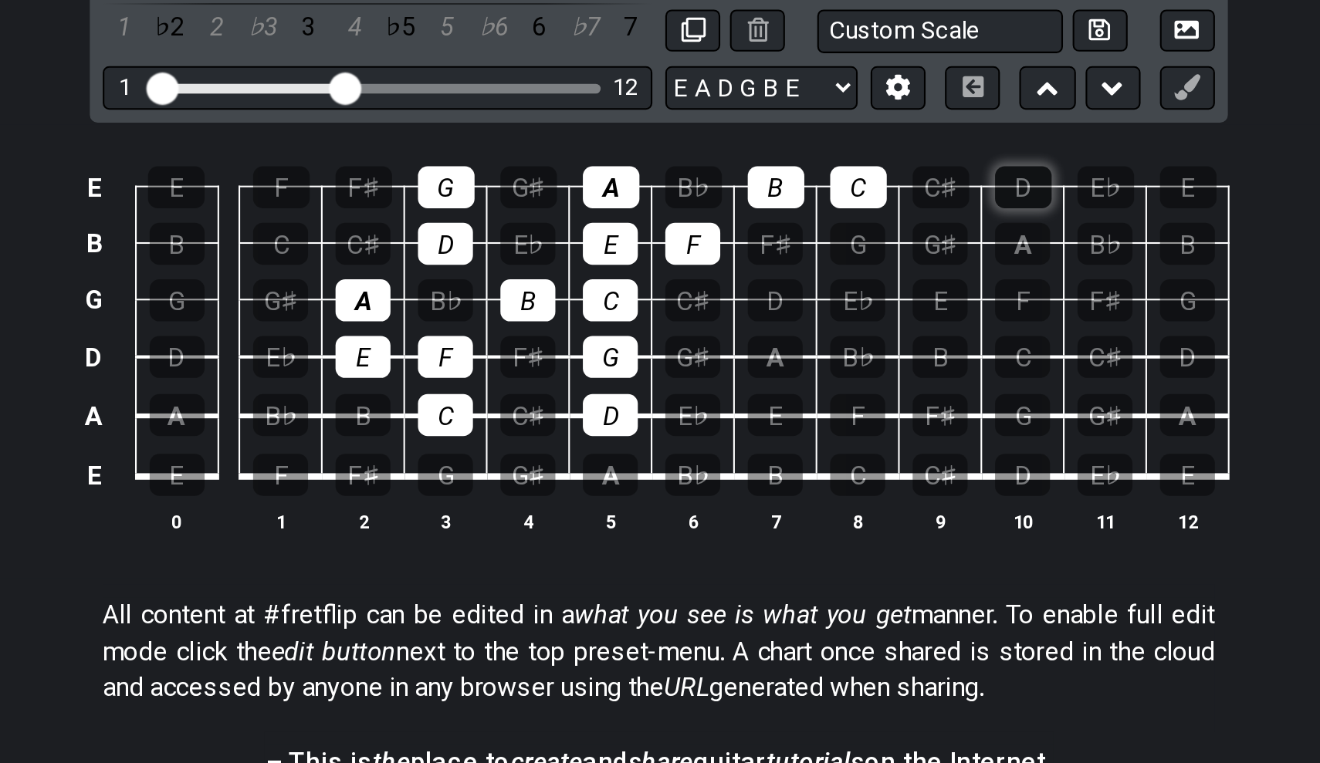
click at [820, 298] on div "D" at bounding box center [833, 308] width 27 height 20
click at [899, 298] on div "E" at bounding box center [912, 308] width 27 height 20
click at [820, 298] on div "D" at bounding box center [833, 308] width 27 height 20
click at [742, 298] on div "C" at bounding box center [755, 308] width 27 height 20
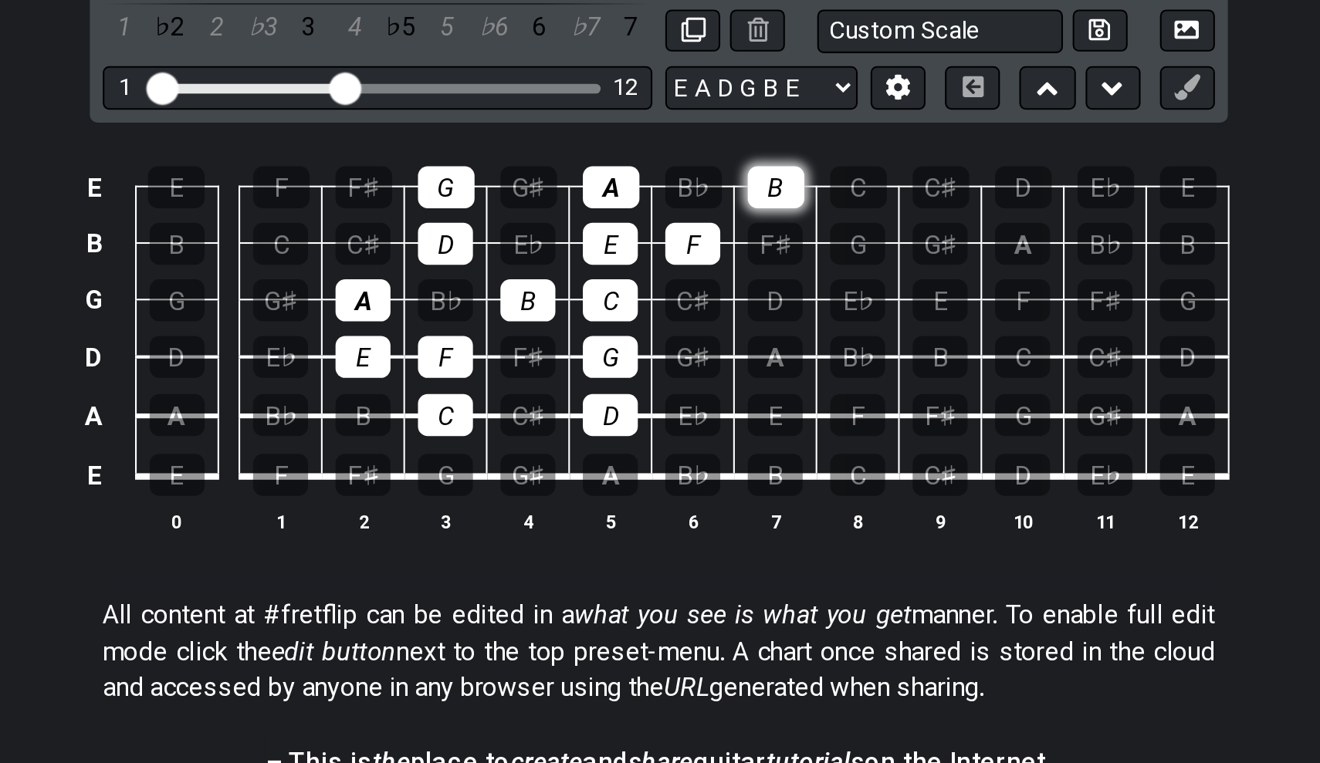
click at [702, 298] on div "B" at bounding box center [715, 308] width 27 height 20
click at [663, 325] on div "F" at bounding box center [676, 335] width 26 height 20
click at [624, 298] on div "A" at bounding box center [637, 308] width 27 height 20
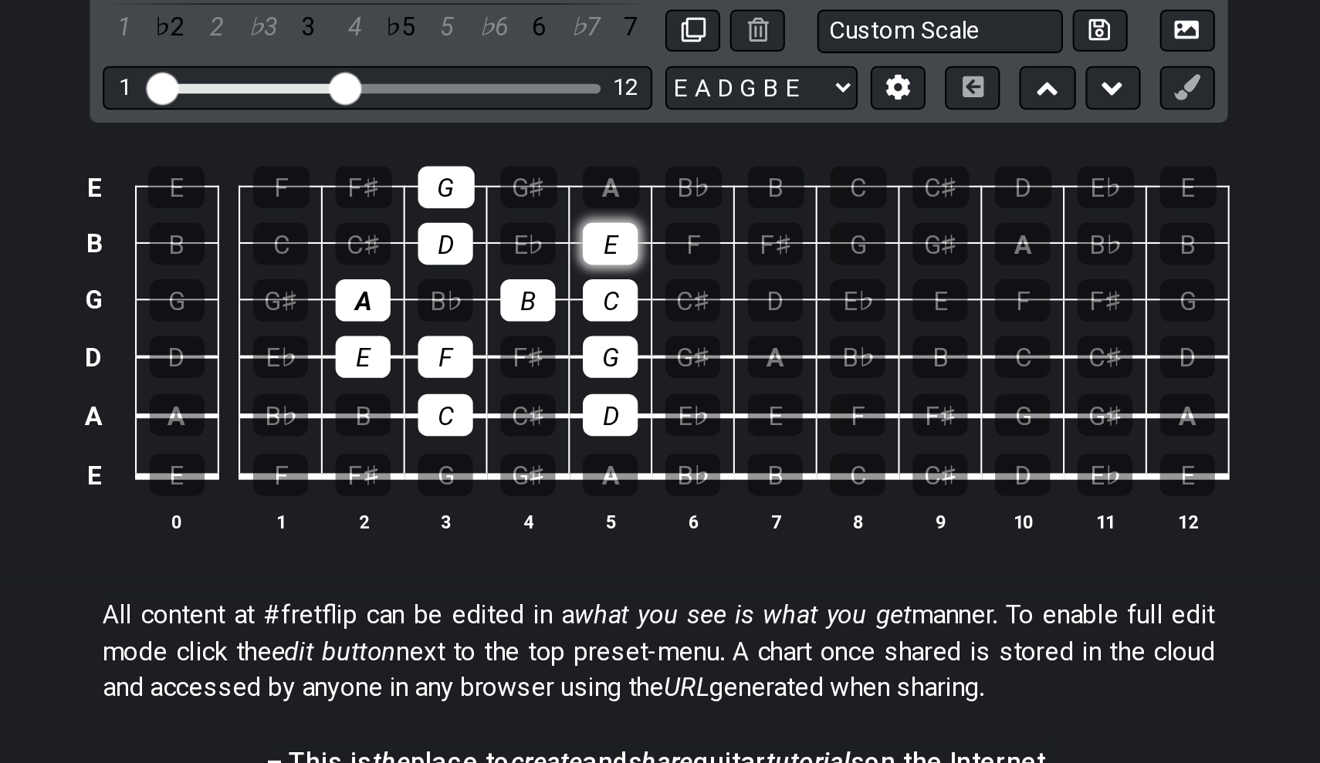
click at [624, 325] on div "E" at bounding box center [637, 335] width 26 height 20
click at [624, 352] on div "C" at bounding box center [637, 362] width 26 height 20
click at [624, 379] on div "G" at bounding box center [637, 389] width 26 height 20
click at [617, 389] on td "D" at bounding box center [636, 403] width 39 height 29
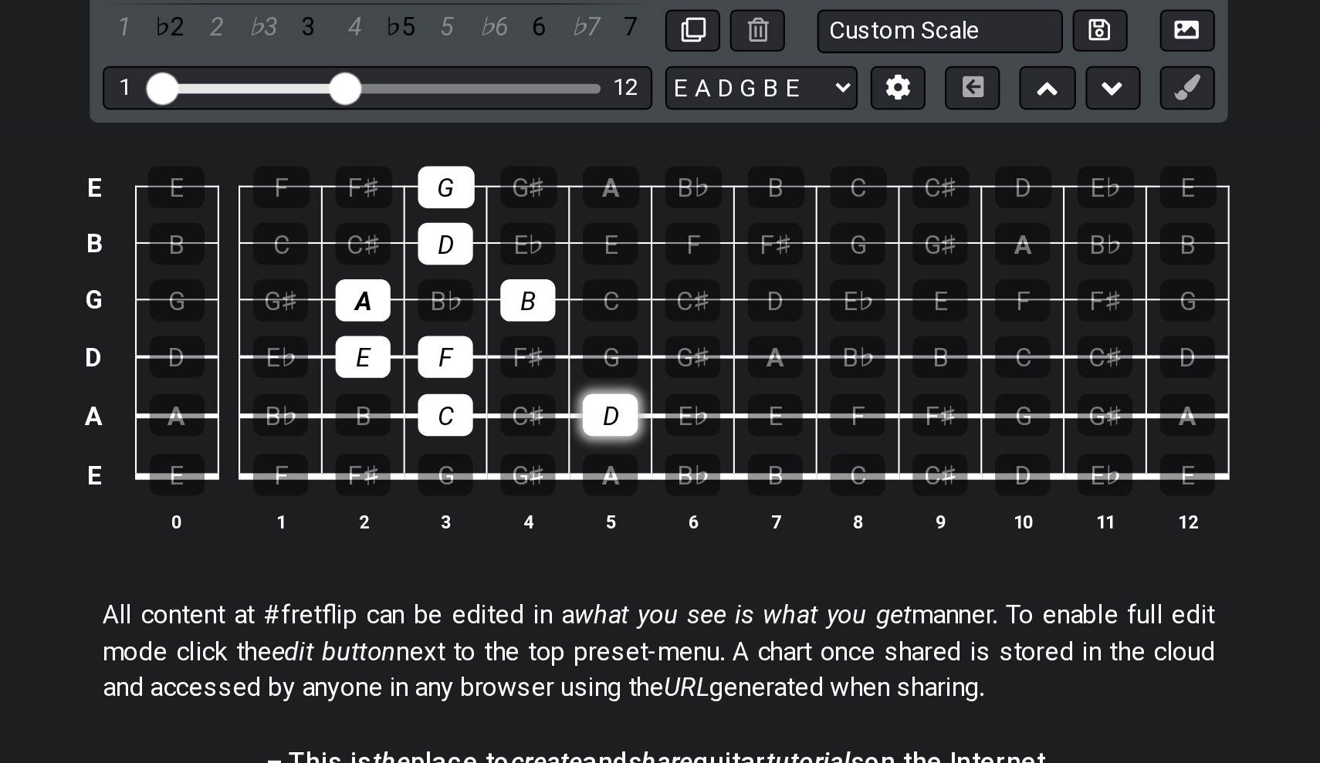
click at [624, 407] on div "D" at bounding box center [637, 417] width 26 height 20
click at [545, 407] on div "C" at bounding box center [558, 417] width 26 height 20
click at [545, 379] on div "F" at bounding box center [558, 389] width 26 height 20
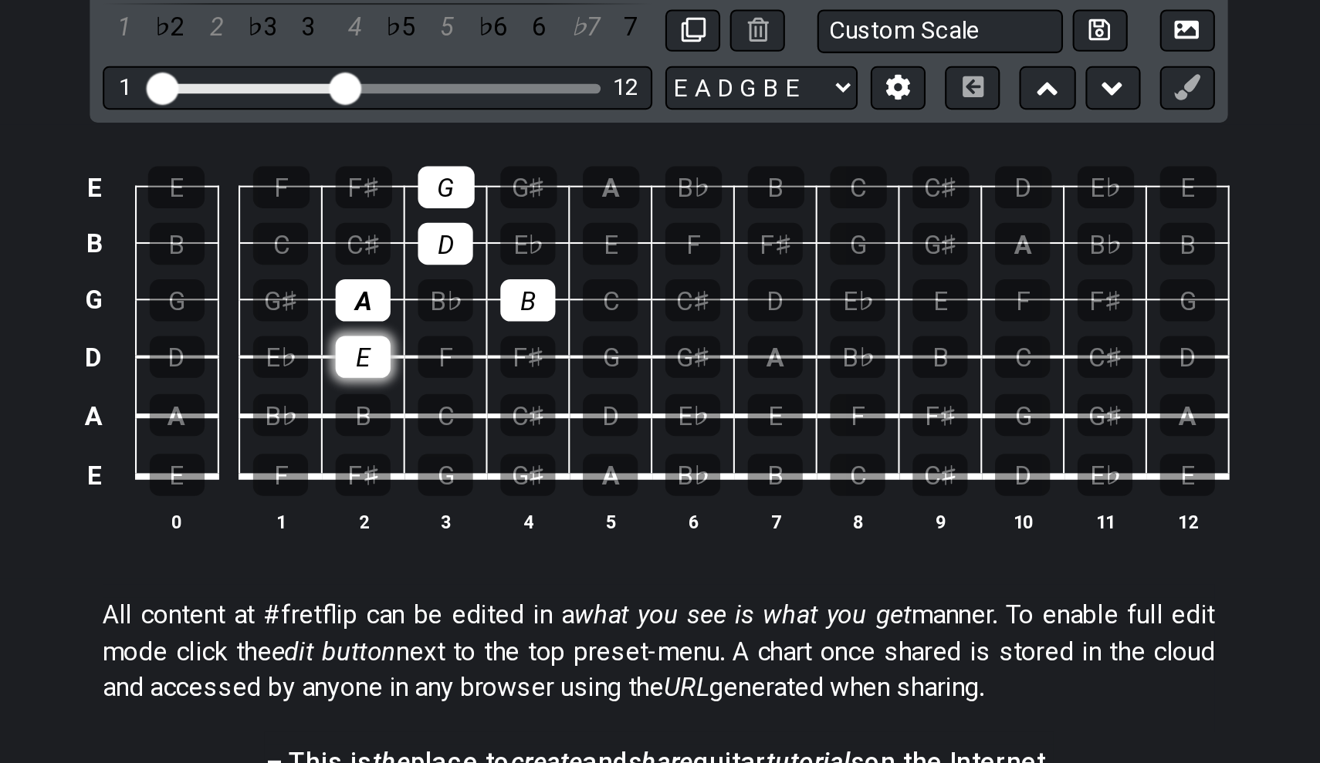
click at [506, 379] on div "E" at bounding box center [519, 389] width 26 height 20
click at [506, 352] on div "A" at bounding box center [519, 362] width 26 height 20
click at [578, 335] on td "B" at bounding box center [597, 348] width 39 height 27
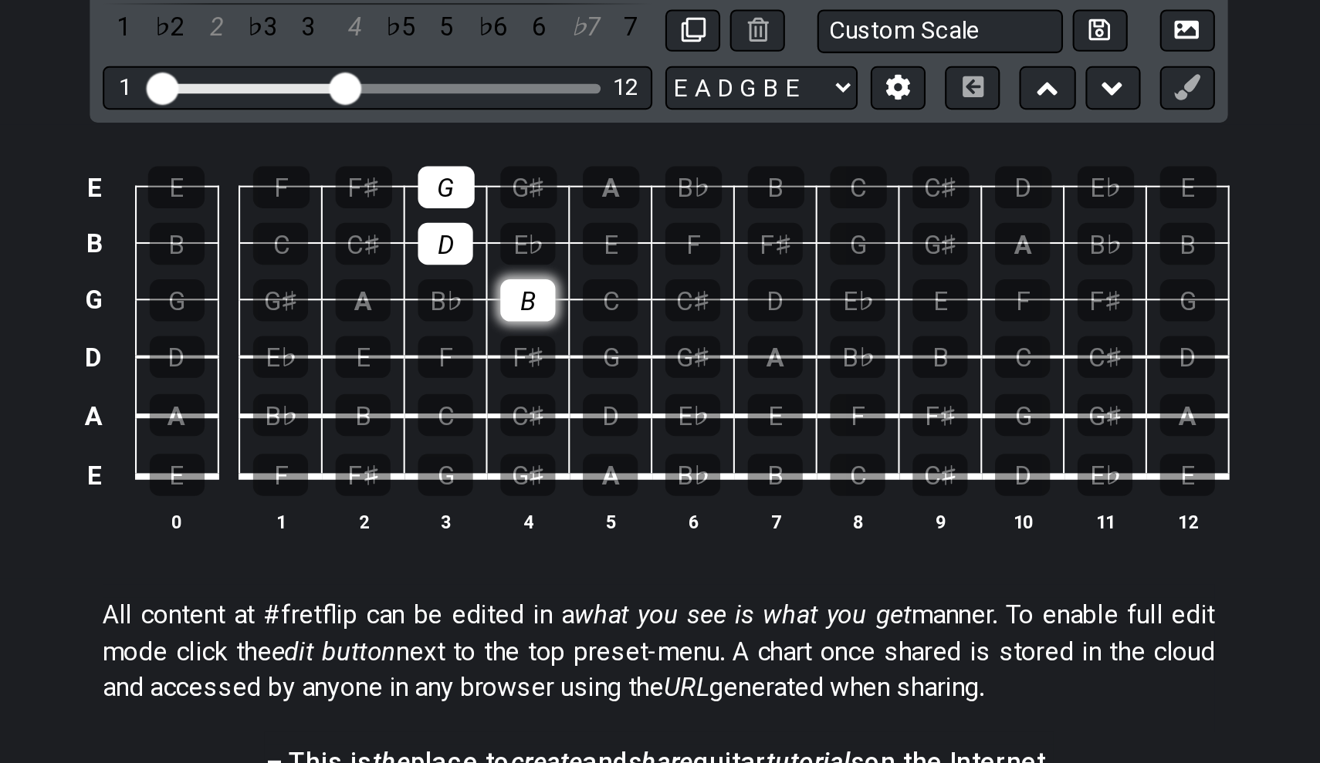
click at [584, 352] on div "B" at bounding box center [597, 362] width 26 height 20
click at [539, 308] on td "D" at bounding box center [558, 321] width 39 height 27
click at [545, 325] on div "D" at bounding box center [558, 335] width 26 height 20
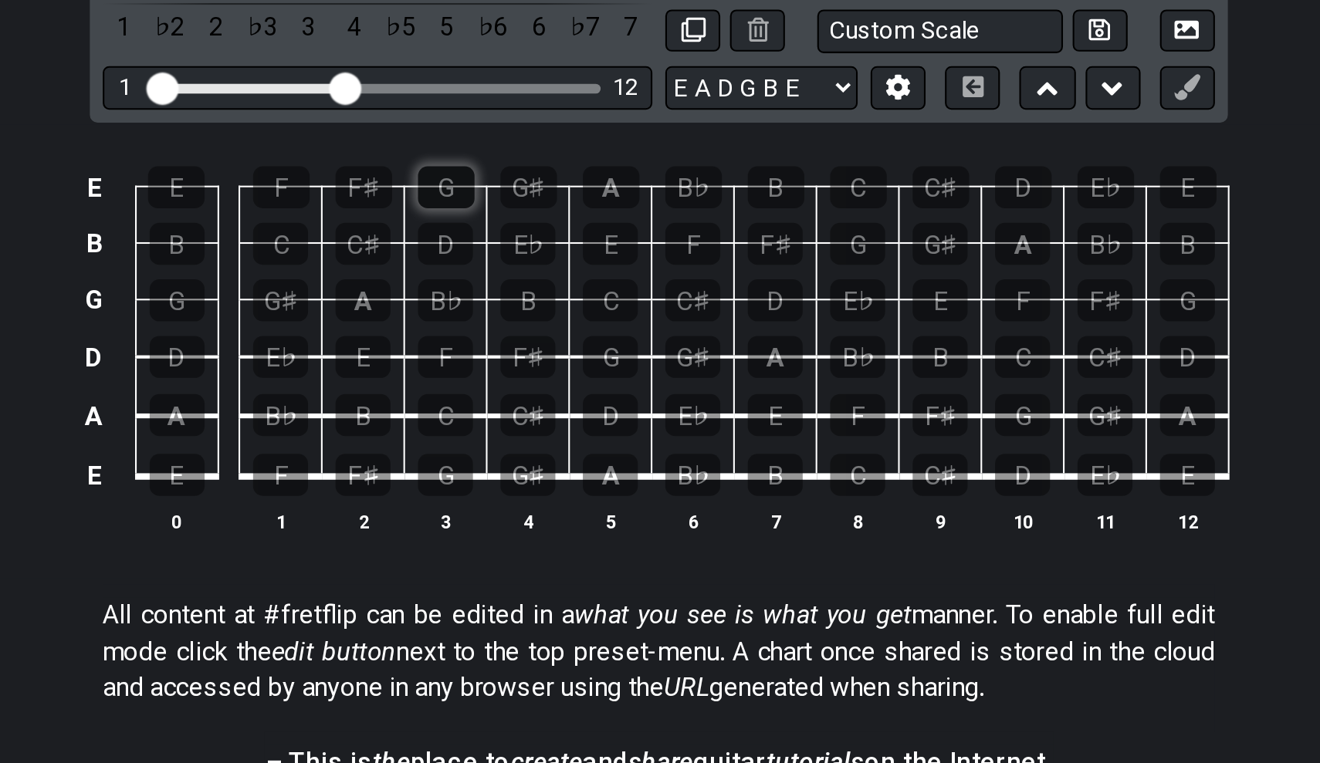
click at [545, 298] on div "G" at bounding box center [558, 308] width 27 height 20
click at [742, 435] on div "C" at bounding box center [755, 445] width 26 height 20
click at [820, 435] on div "D" at bounding box center [833, 445] width 26 height 20
click at [696, 418] on td "B" at bounding box center [715, 432] width 39 height 29
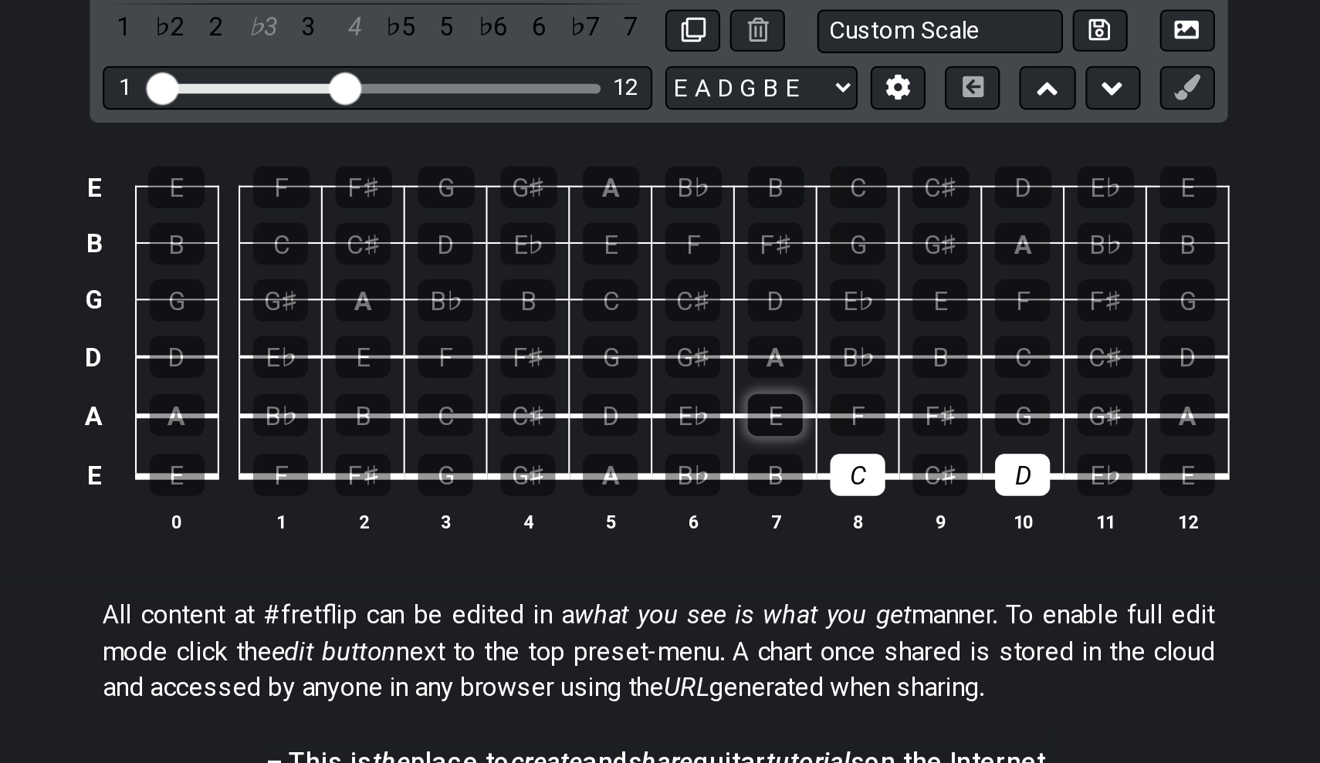
click at [702, 407] on div "E" at bounding box center [715, 417] width 26 height 20
click at [736, 389] on td "F" at bounding box center [755, 403] width 39 height 29
click at [742, 407] on div "F" at bounding box center [755, 417] width 26 height 20
click at [820, 407] on div "G" at bounding box center [833, 417] width 26 height 20
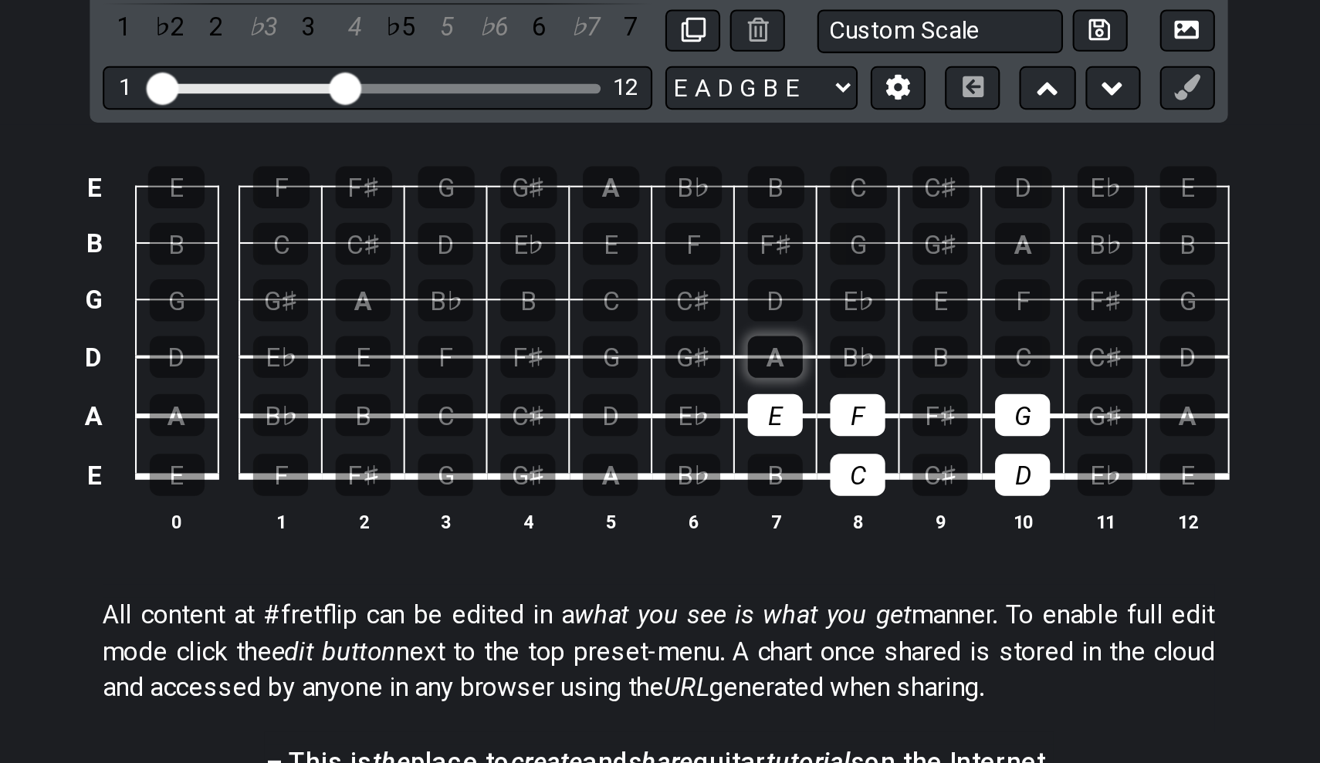
click at [702, 379] on div "A" at bounding box center [715, 389] width 26 height 20
click at [781, 379] on div "B" at bounding box center [794, 389] width 26 height 20
click at [820, 379] on div "C" at bounding box center [833, 389] width 26 height 20
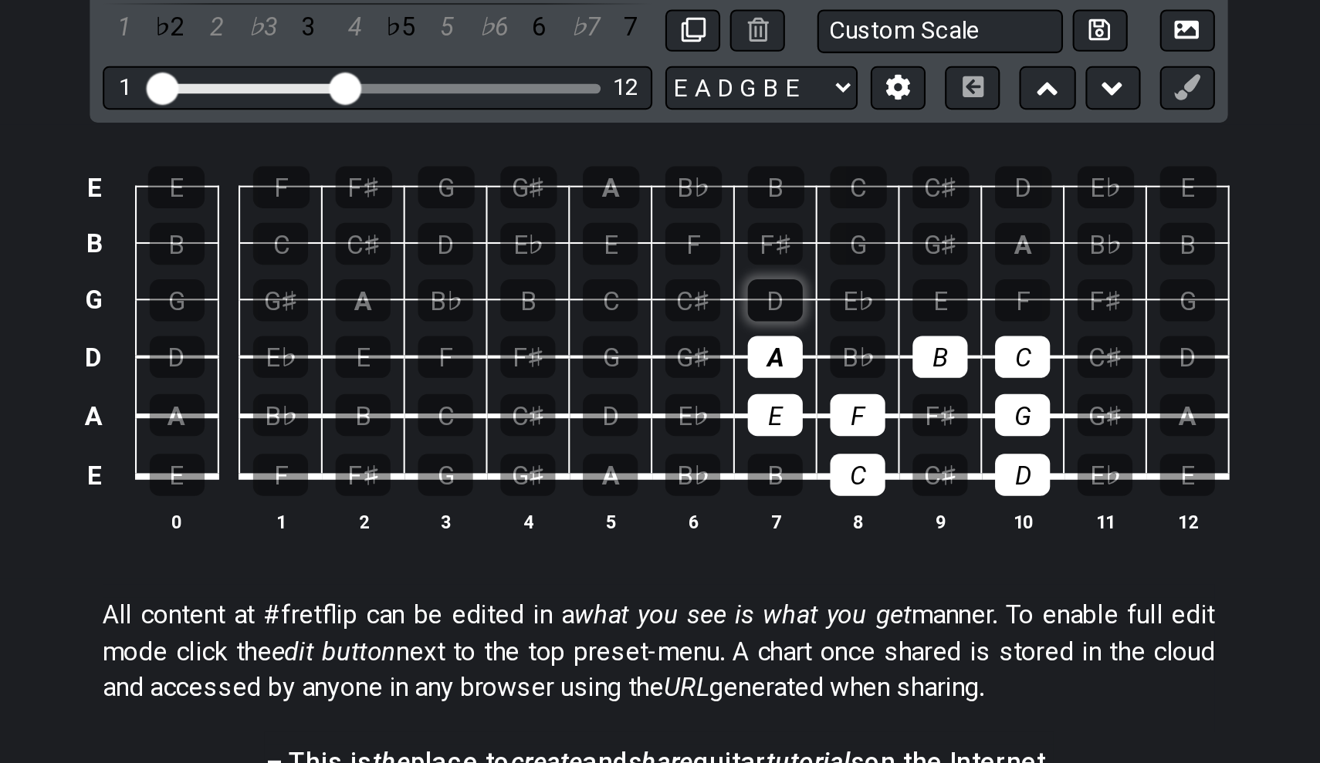
click at [702, 352] on div "D" at bounding box center [715, 362] width 26 height 20
click at [781, 352] on div "E" at bounding box center [794, 362] width 26 height 20
click at [820, 352] on div "F" at bounding box center [833, 362] width 26 height 20
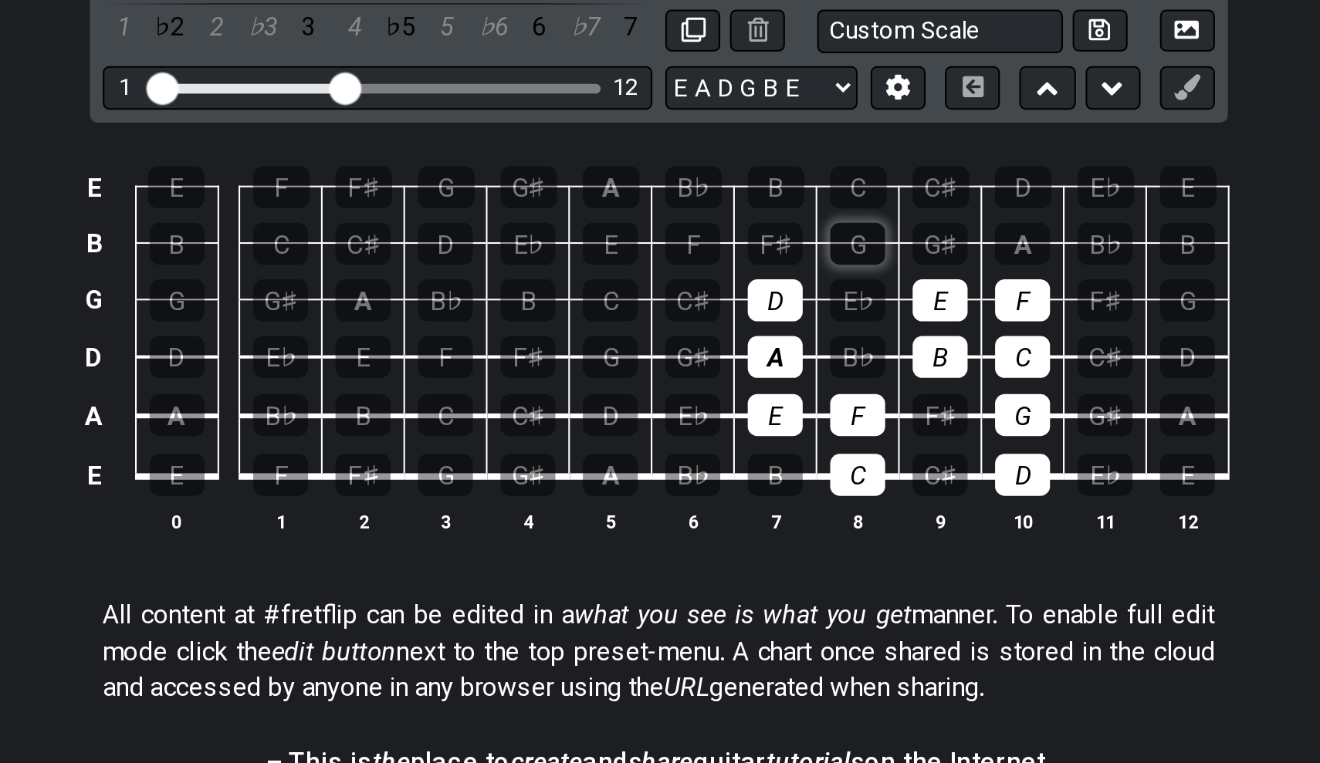
click at [742, 325] on div "G" at bounding box center [755, 335] width 26 height 20
click at [820, 325] on div "A" at bounding box center [833, 335] width 26 height 20
click at [702, 298] on div "B" at bounding box center [715, 308] width 27 height 20
click at [742, 298] on div "C" at bounding box center [755, 308] width 27 height 20
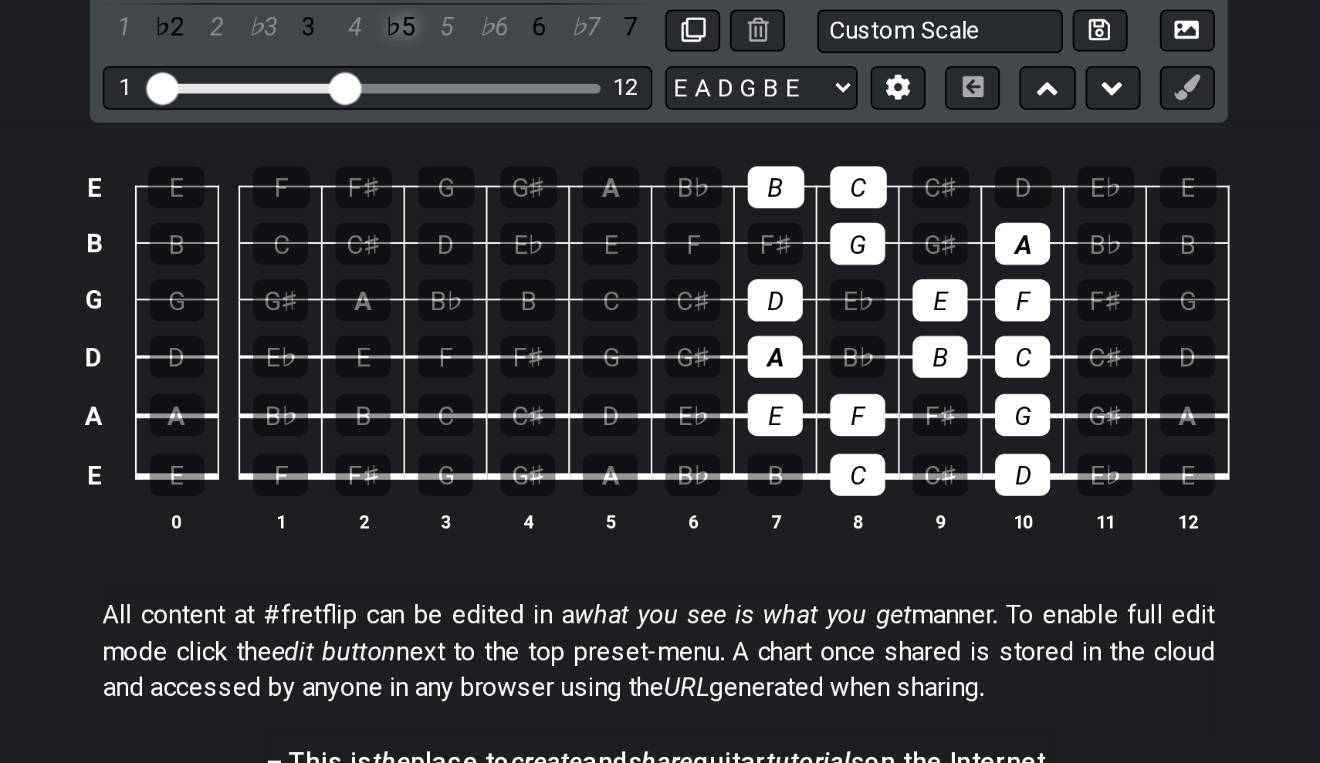
drag, startPoint x: 188, startPoint y: 66, endPoint x: 188, endPoint y: 8, distance: 57.9
click at [188, 156] on div "A - Unsaved Scale A B♭ B C C♯ D E♭ E F F♯ G G♯ 1 ♭2 2 ♭3 3 4 ♭5 5 ♭6 6 ♭7 7 Min…" at bounding box center [660, 325] width 1320 height 339
click at [394, 198] on div "A B♭ B C C♯ D E♭ E F F♯ G G♯ 1 ♭2 2 ♭3 3 4 ♭5 5 ♭6 6 ♭7 7" at bounding box center [525, 221] width 262 height 46
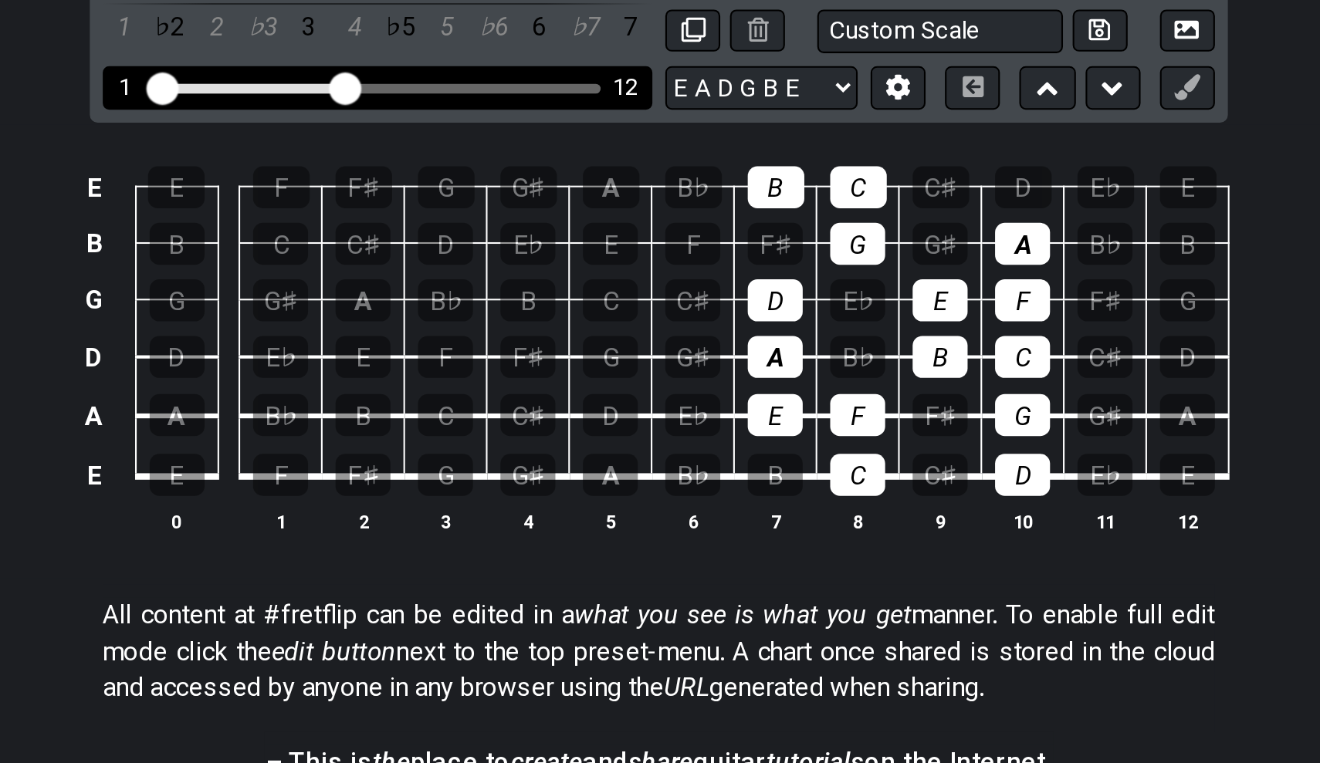
click at [416, 259] on input "Visible fret range" at bounding box center [525, 259] width 219 height 0
drag, startPoint x: 81, startPoint y: 46, endPoint x: 127, endPoint y: 43, distance: 46.4
click at [416, 259] on input "Visible fret range" at bounding box center [525, 259] width 219 height 0
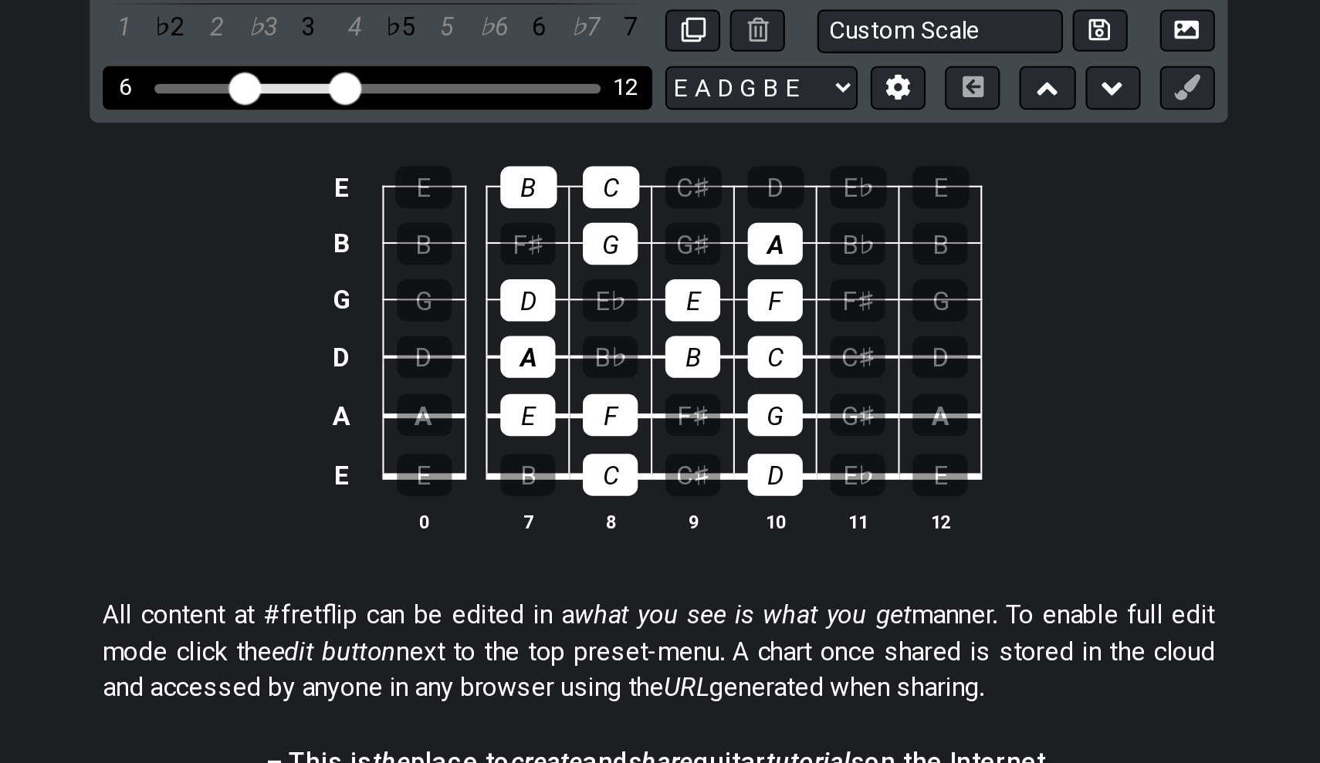
drag, startPoint x: 127, startPoint y: 43, endPoint x: 117, endPoint y: 43, distance: 10.8
click at [416, 259] on input "Visible fret range" at bounding box center [525, 259] width 219 height 0
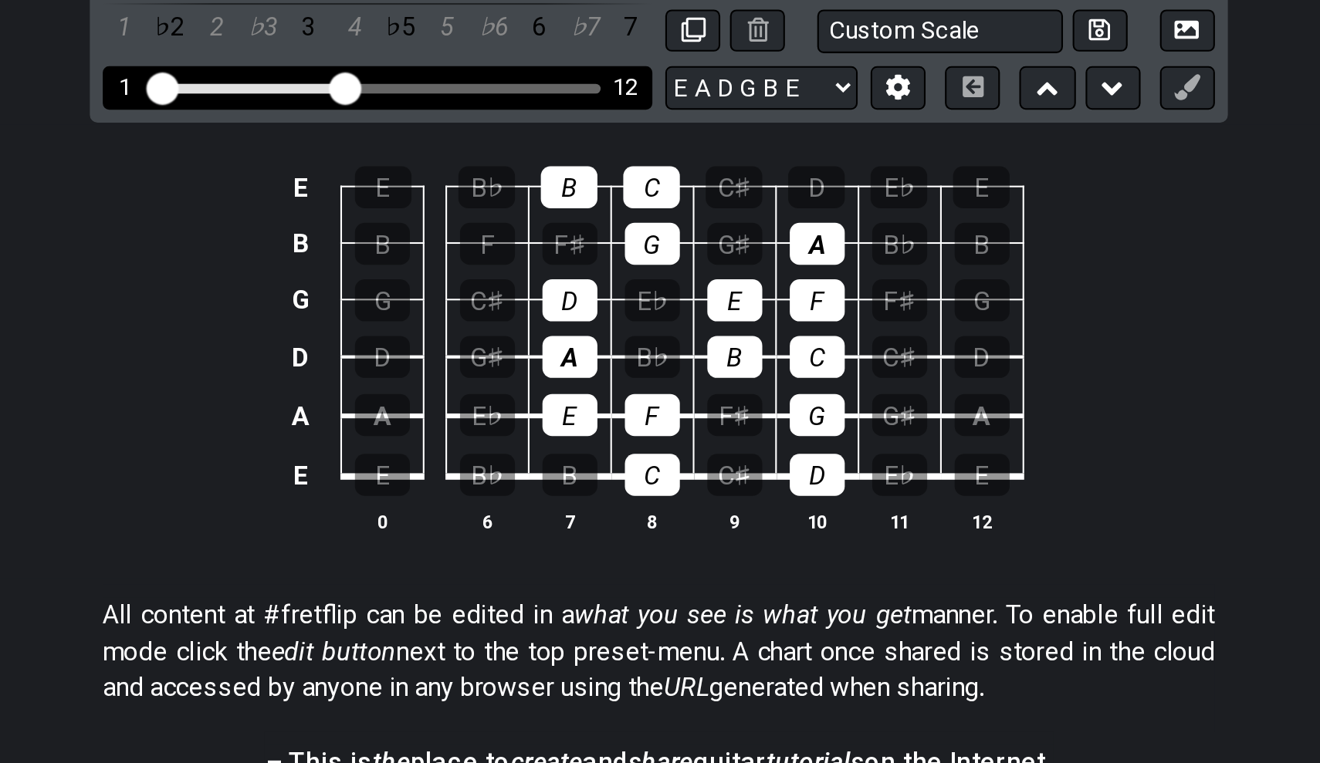
drag, startPoint x: 117, startPoint y: 42, endPoint x: 62, endPoint y: 45, distance: 55.7
click at [394, 250] on div "1 12" at bounding box center [525, 260] width 262 height 21
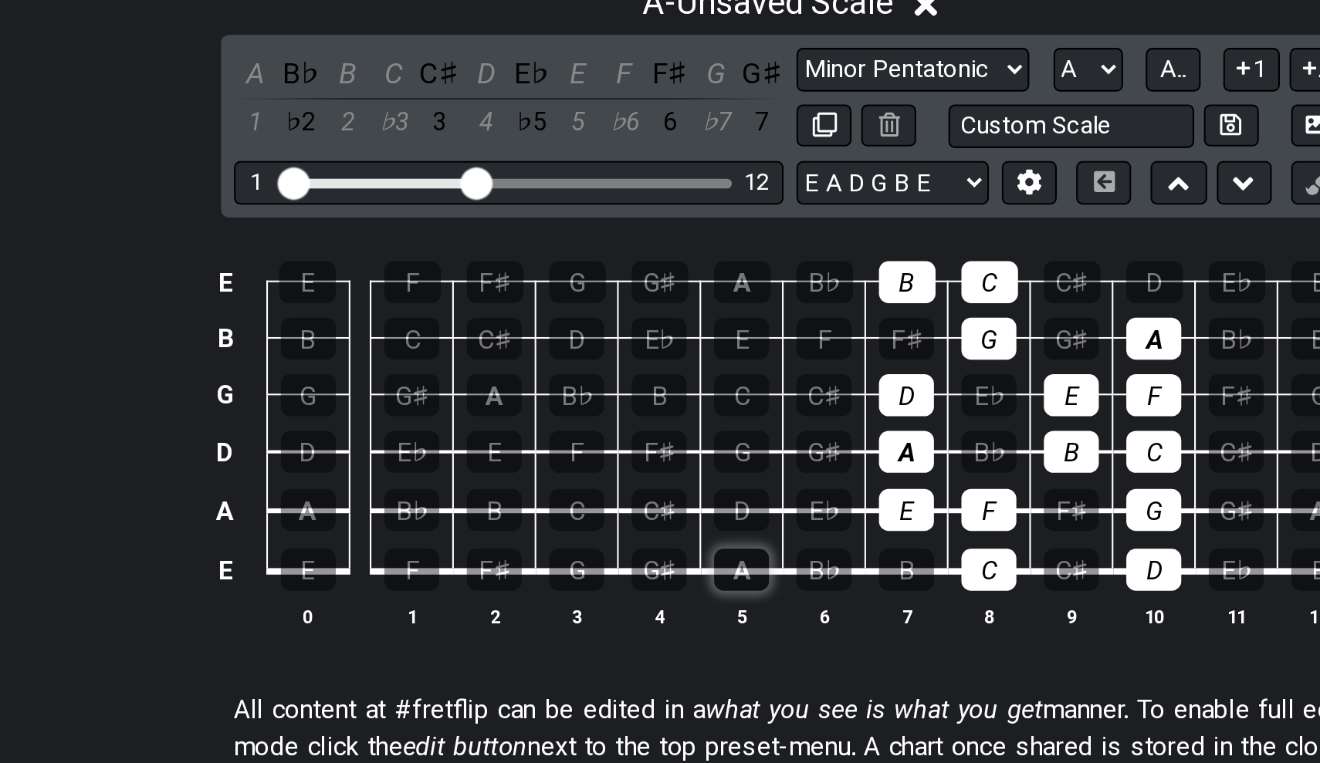
click at [624, 435] on div "A" at bounding box center [637, 445] width 26 height 20
click at [786, 196] on select "A♭ A A♯ B♭ B C C♯ D♭ D D♯ E♭ E F F♯ G♭ G G♯" at bounding box center [802, 206] width 33 height 21
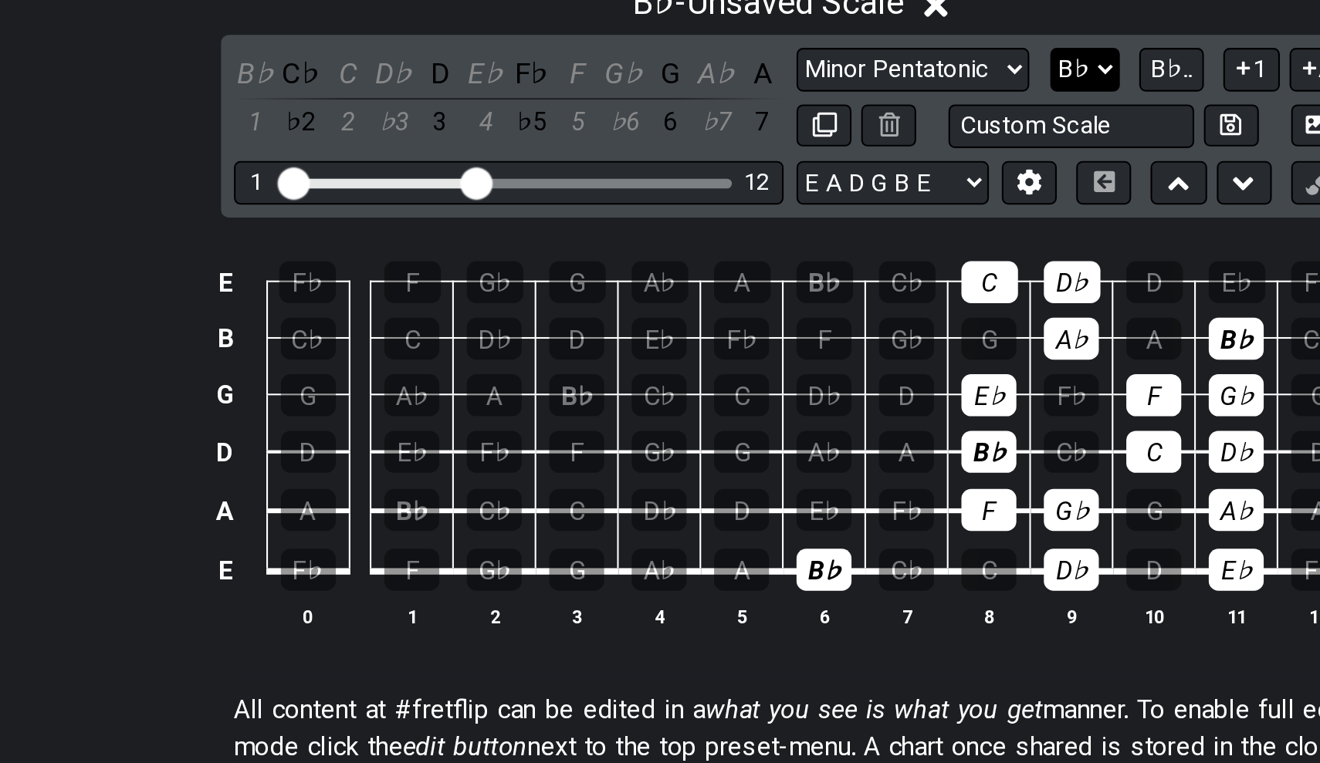
select select "A"
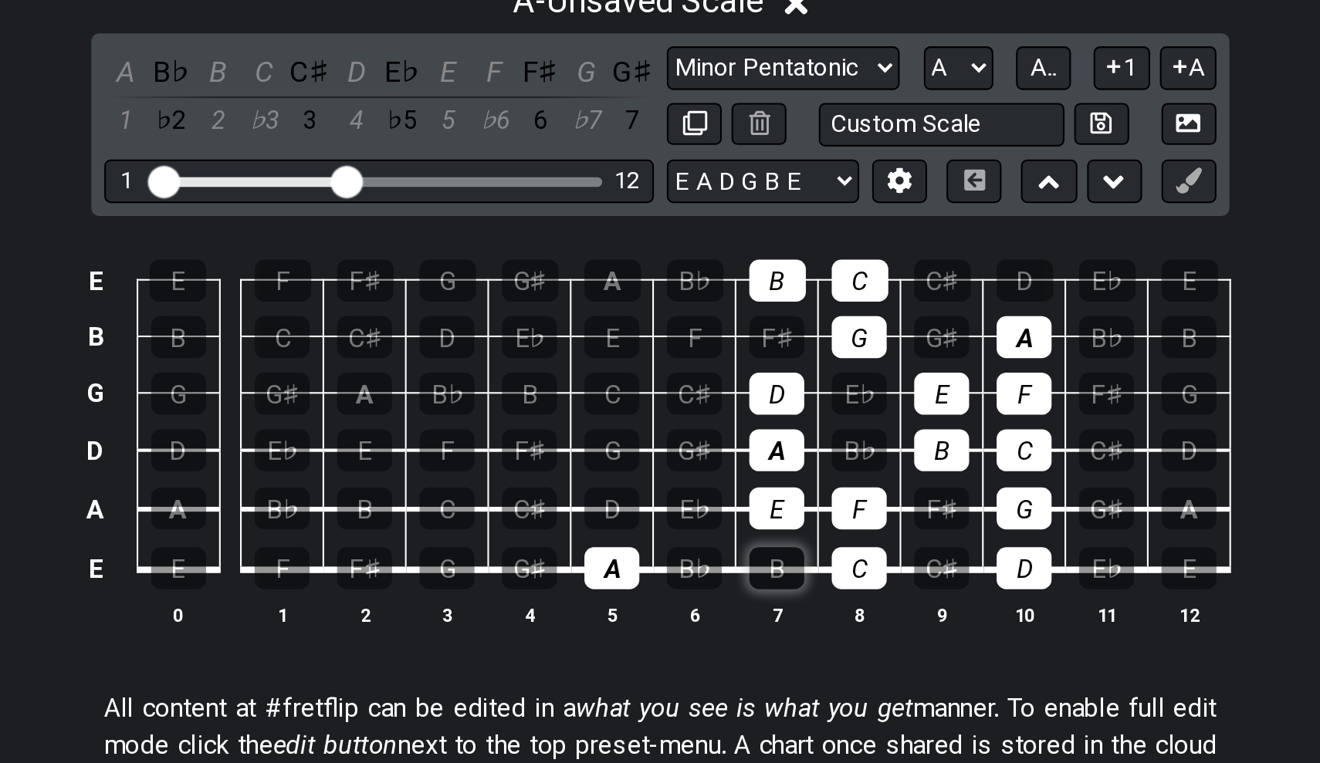
click at [702, 435] on div "B" at bounding box center [715, 445] width 26 height 20
click at [584, 407] on div "C♯" at bounding box center [597, 417] width 26 height 20
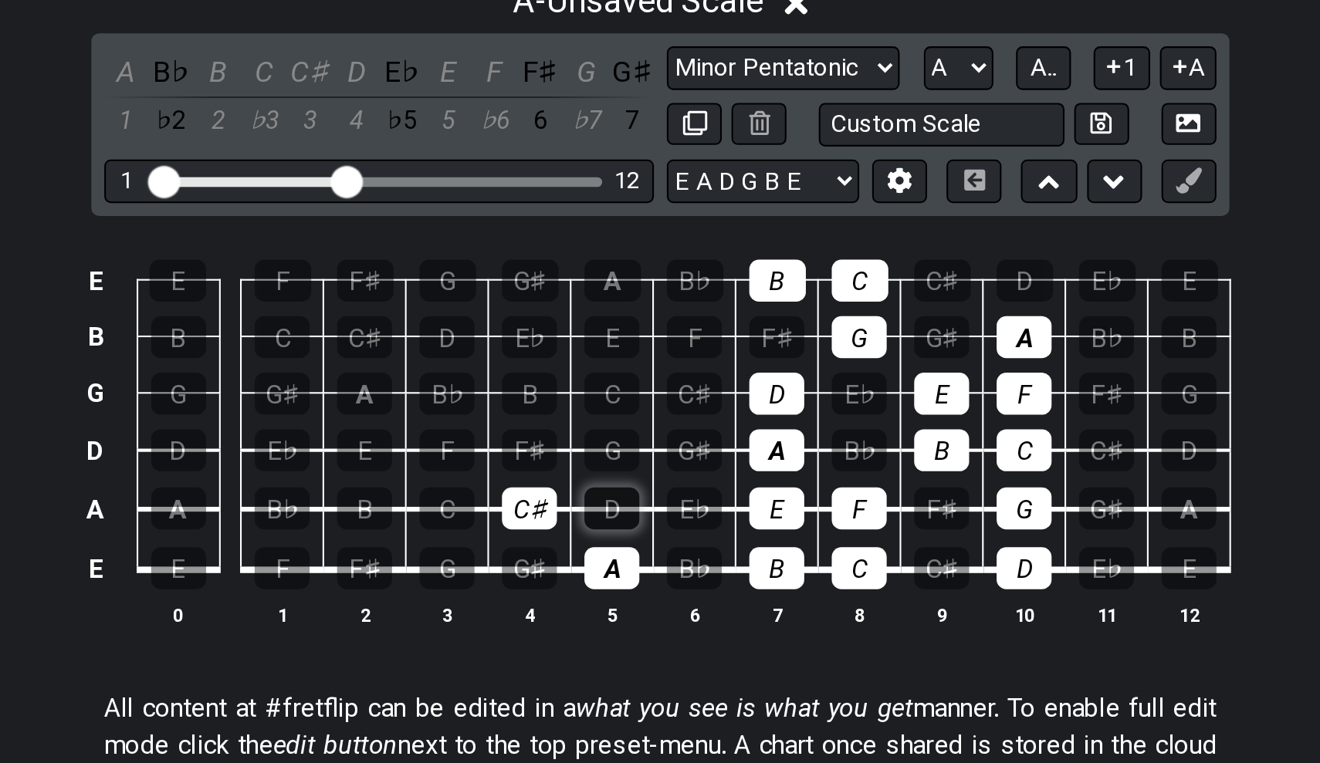
click at [624, 407] on div "D" at bounding box center [637, 417] width 26 height 20
click at [584, 379] on div "F♯" at bounding box center [597, 389] width 26 height 20
click at [663, 379] on div "G♯" at bounding box center [676, 389] width 26 height 20
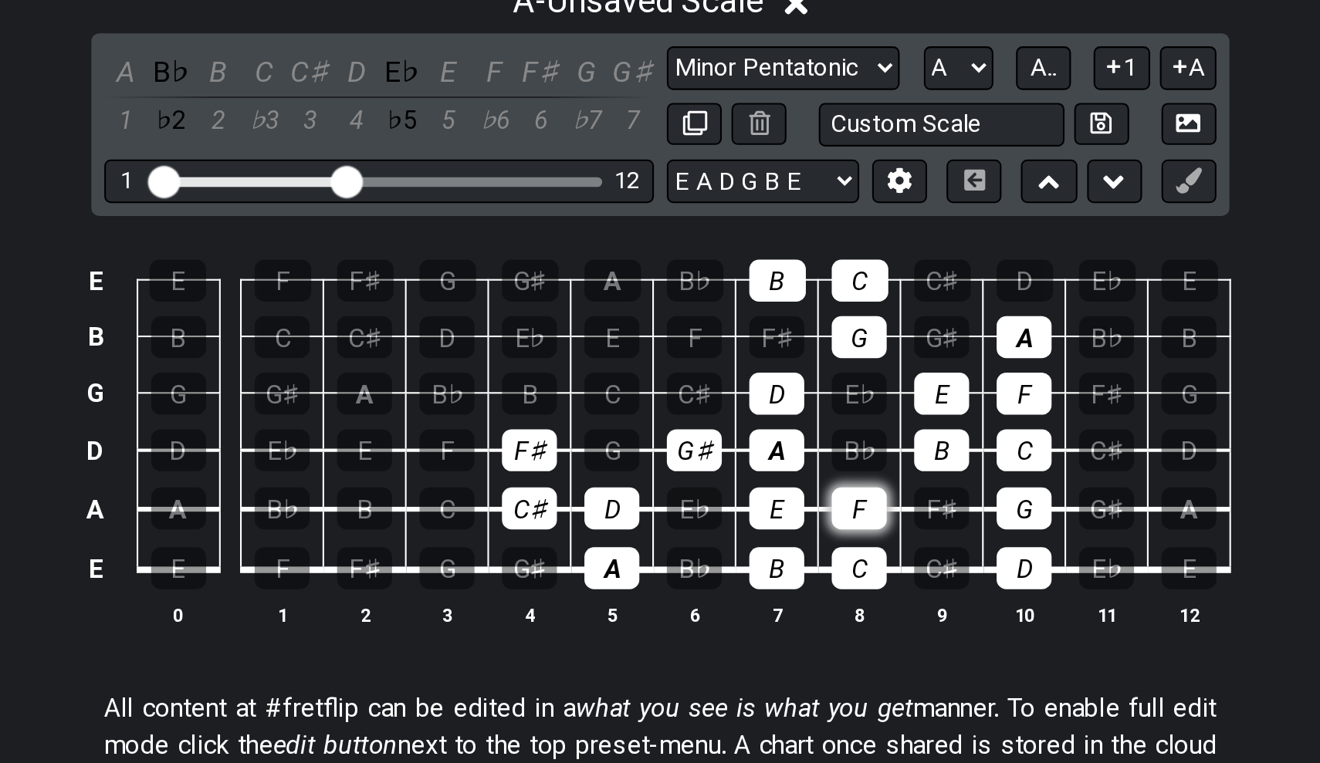
click at [742, 407] on div "F" at bounding box center [755, 417] width 26 height 20
click at [742, 435] on div "C" at bounding box center [755, 445] width 26 height 20
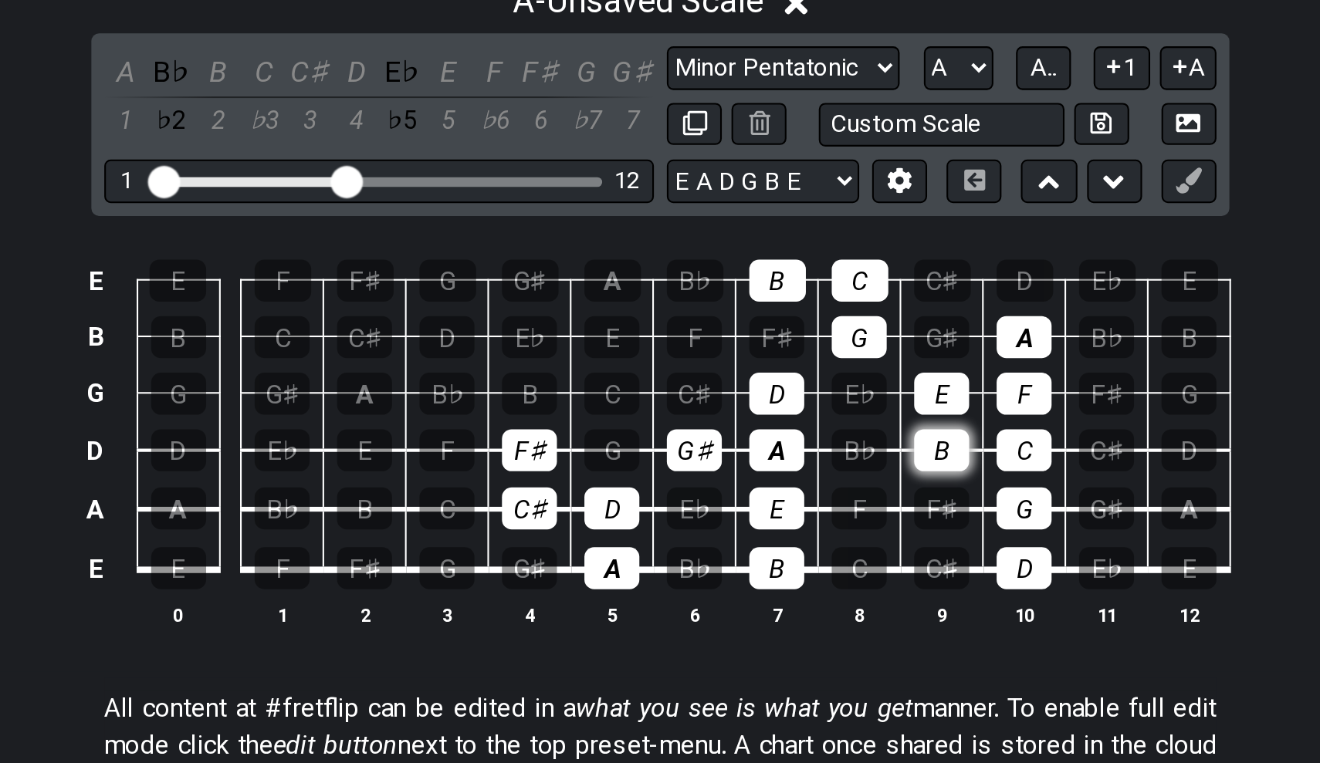
click at [781, 379] on div "B" at bounding box center [794, 389] width 26 height 20
click at [781, 352] on div "E" at bounding box center [794, 362] width 26 height 20
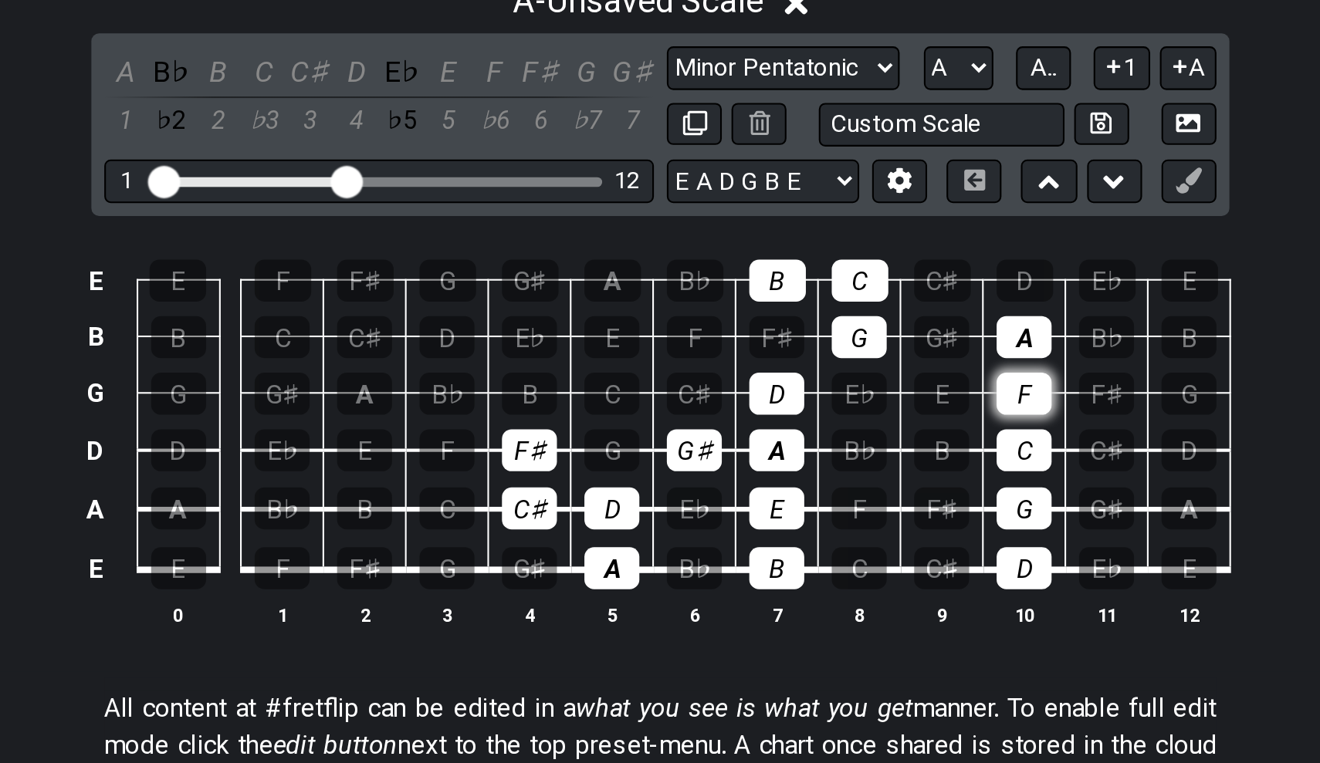
click at [820, 352] on div "F" at bounding box center [833, 362] width 26 height 20
click at [820, 379] on div "C" at bounding box center [833, 389] width 26 height 20
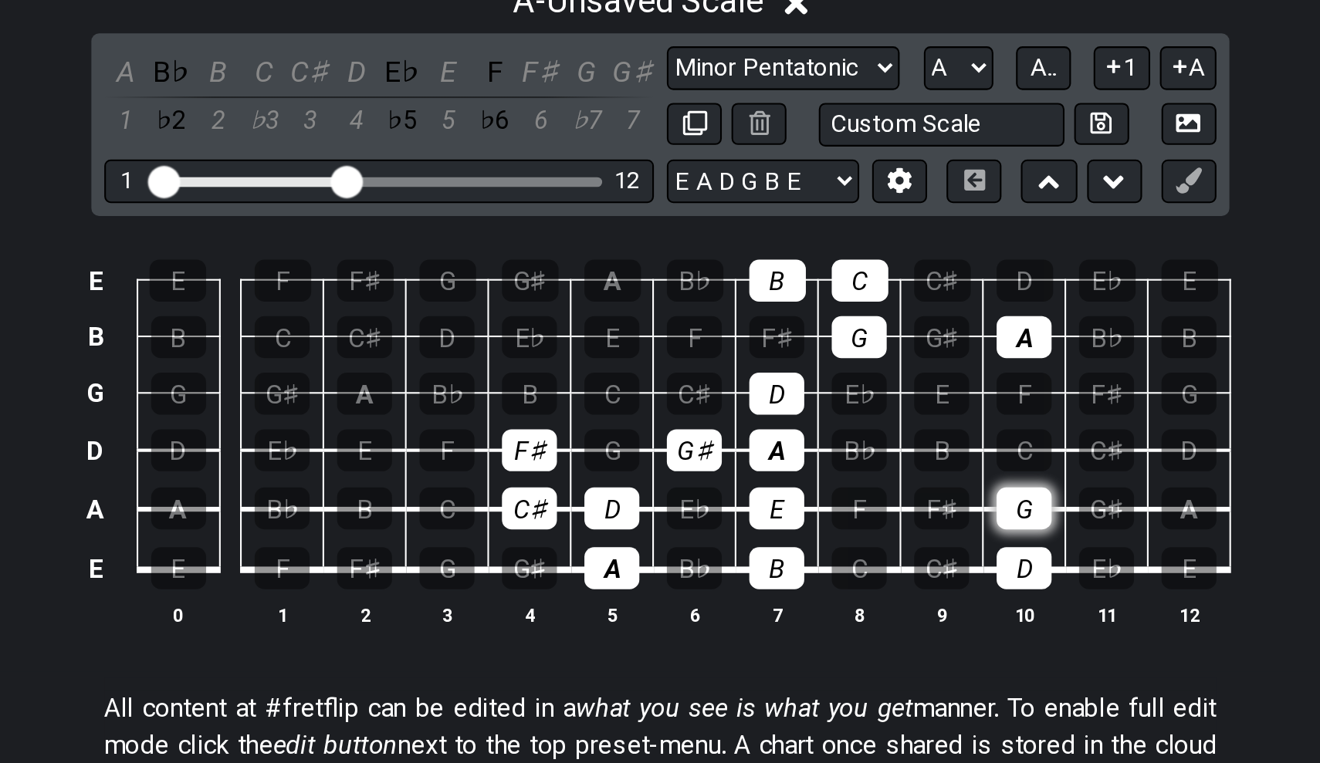
click at [820, 407] on div "G" at bounding box center [833, 417] width 26 height 20
click at [820, 435] on div "D" at bounding box center [833, 445] width 26 height 20
click at [820, 325] on div "A" at bounding box center [833, 335] width 26 height 20
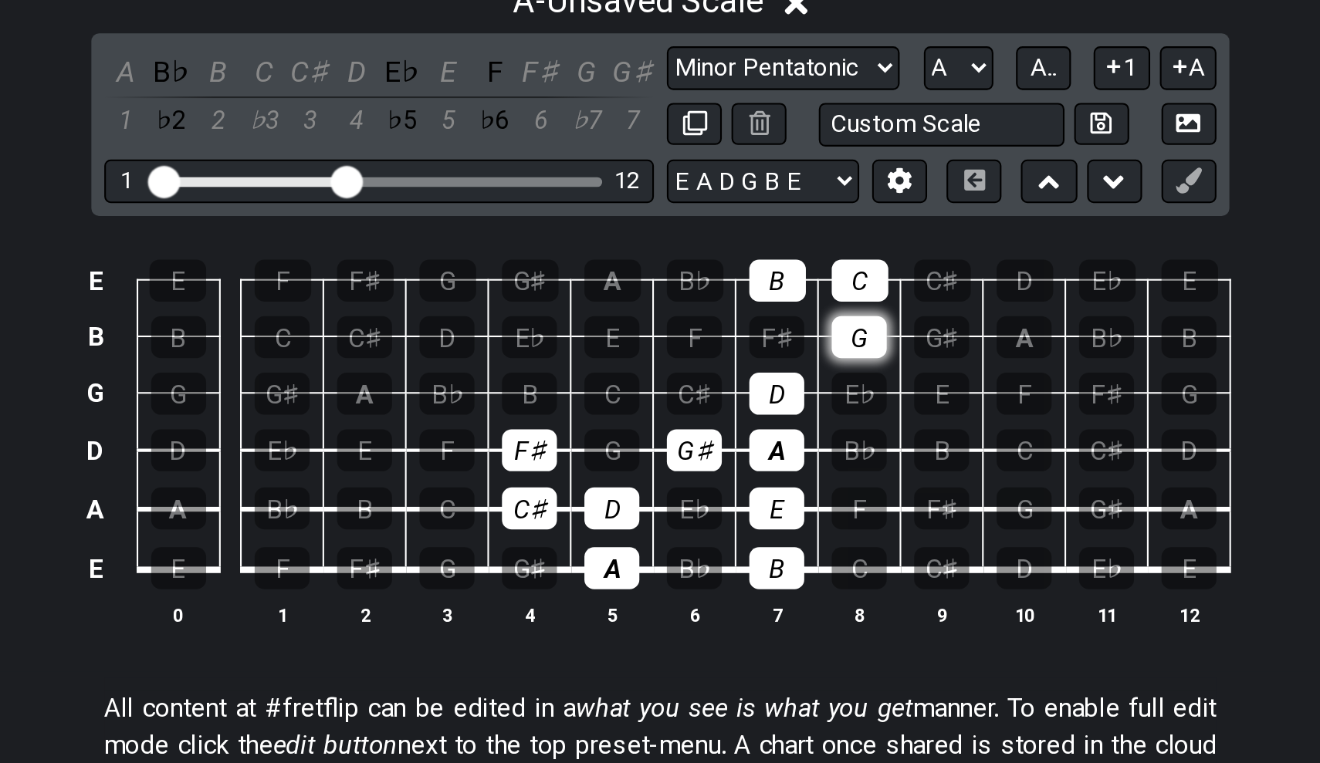
click at [742, 325] on div "G" at bounding box center [755, 335] width 26 height 20
click at [742, 298] on div "C" at bounding box center [755, 308] width 27 height 20
click at [696, 281] on td "B" at bounding box center [715, 294] width 39 height 27
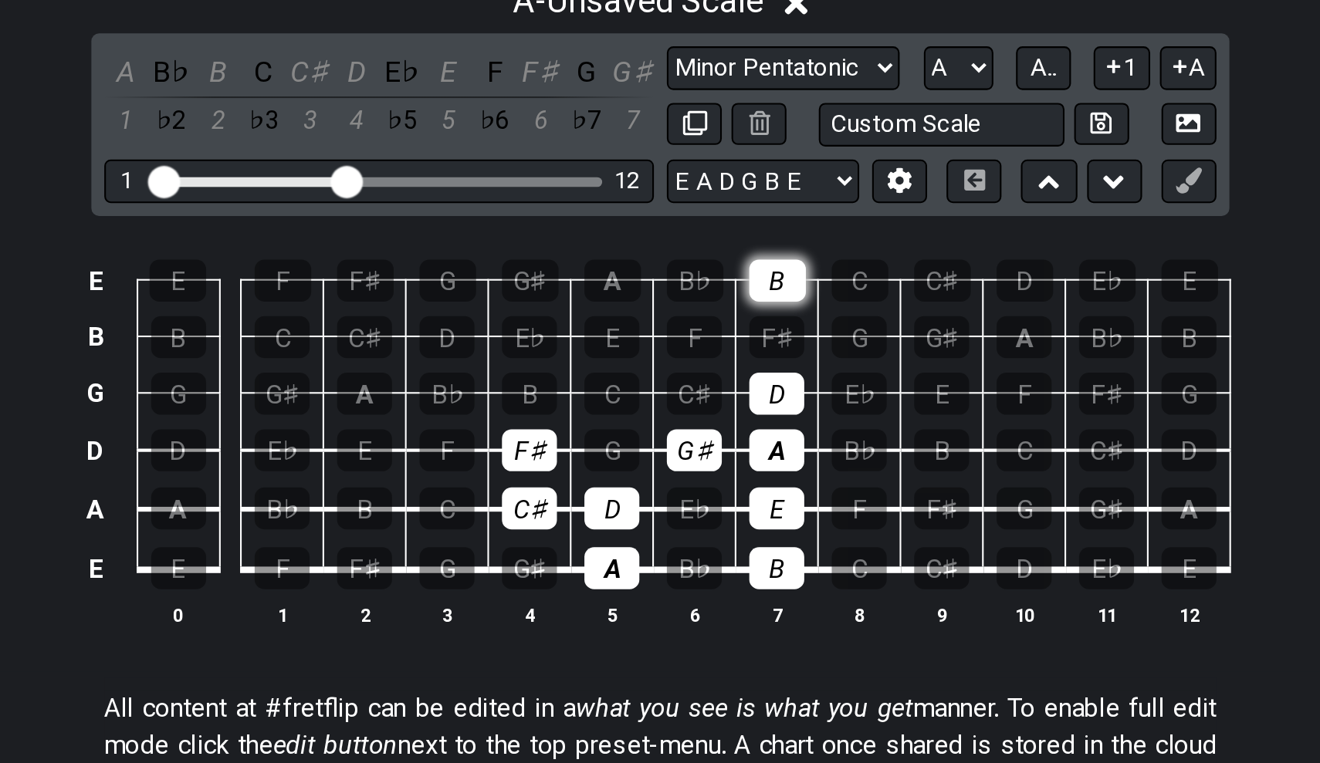
click at [702, 298] on div "B" at bounding box center [715, 308] width 27 height 20
click at [584, 352] on div "B" at bounding box center [597, 362] width 26 height 20
click at [663, 352] on div "C♯" at bounding box center [676, 362] width 26 height 20
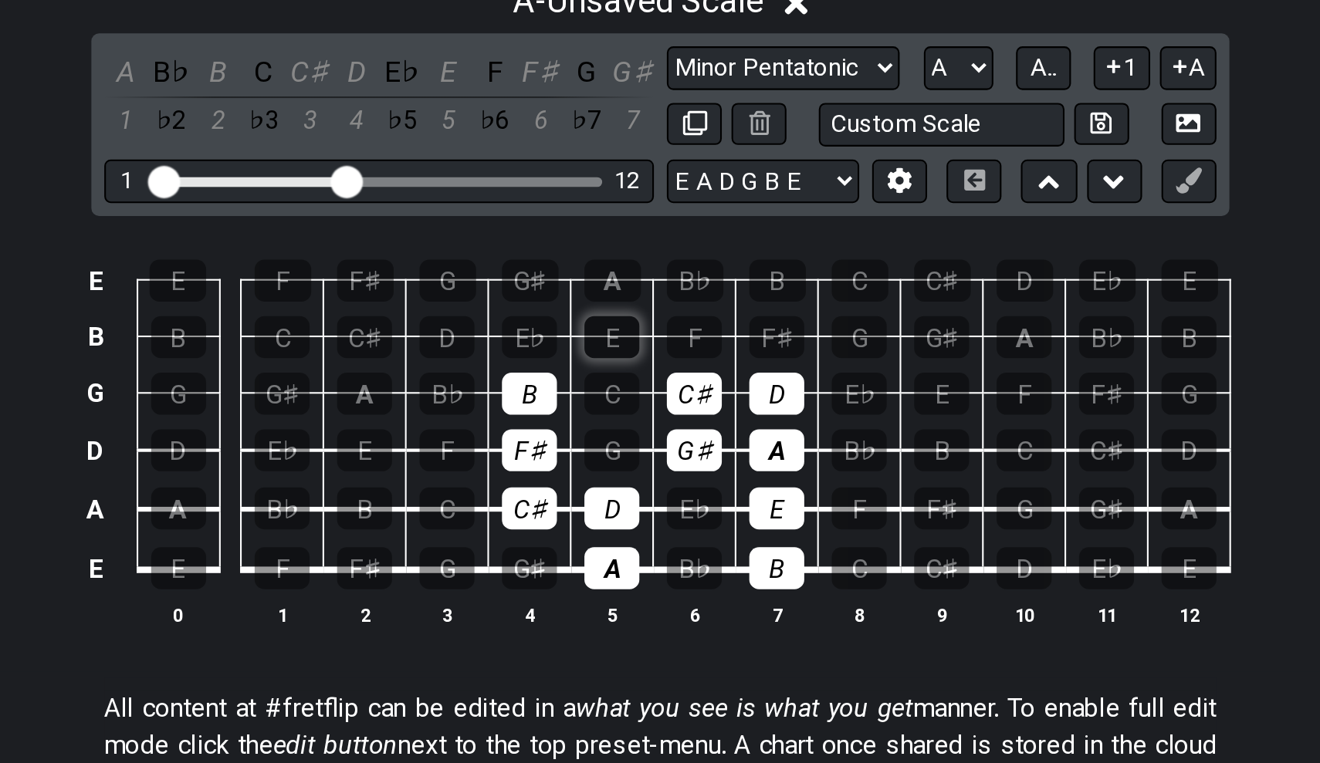
click at [624, 325] on div "E" at bounding box center [637, 335] width 26 height 20
click at [702, 325] on div "F♯" at bounding box center [715, 335] width 26 height 20
click at [584, 298] on div "G♯" at bounding box center [597, 308] width 27 height 20
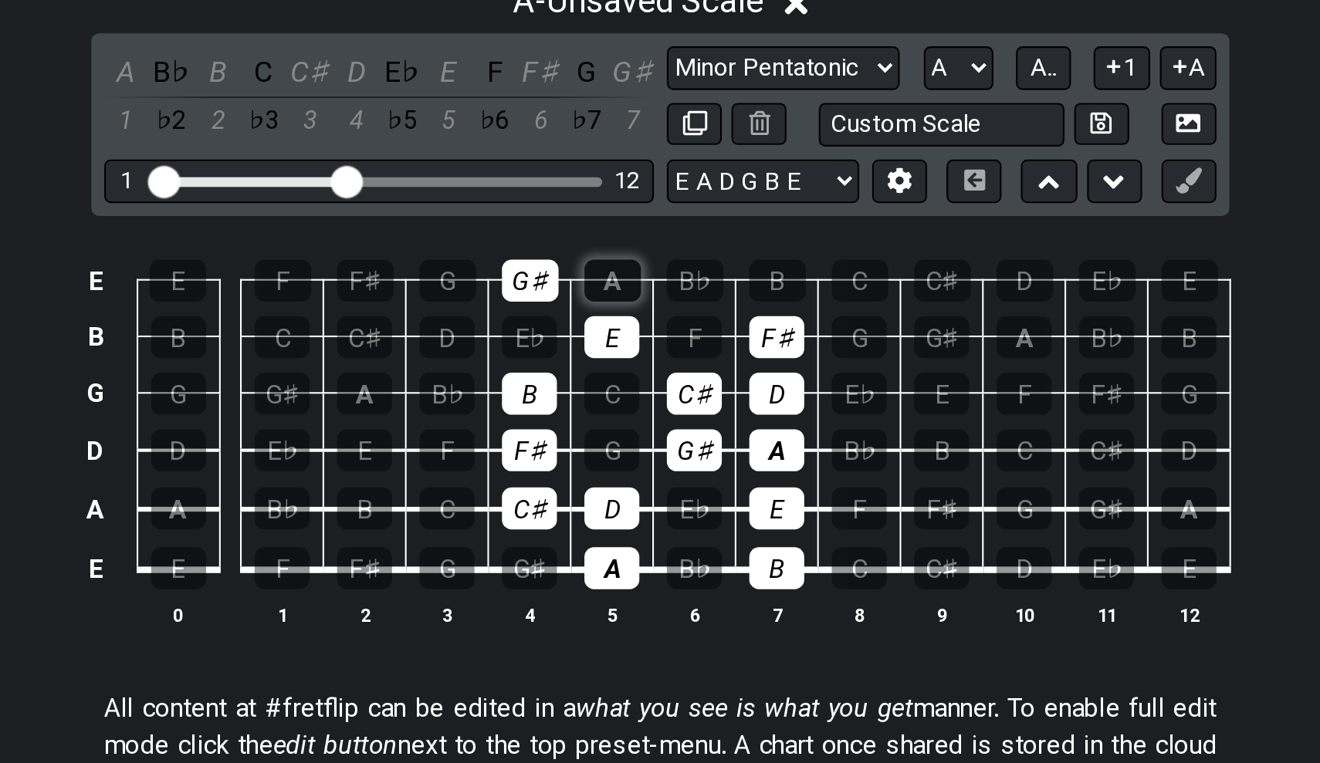
click at [624, 298] on div "A" at bounding box center [637, 308] width 27 height 20
